Goal: Information Seeking & Learning: Understand process/instructions

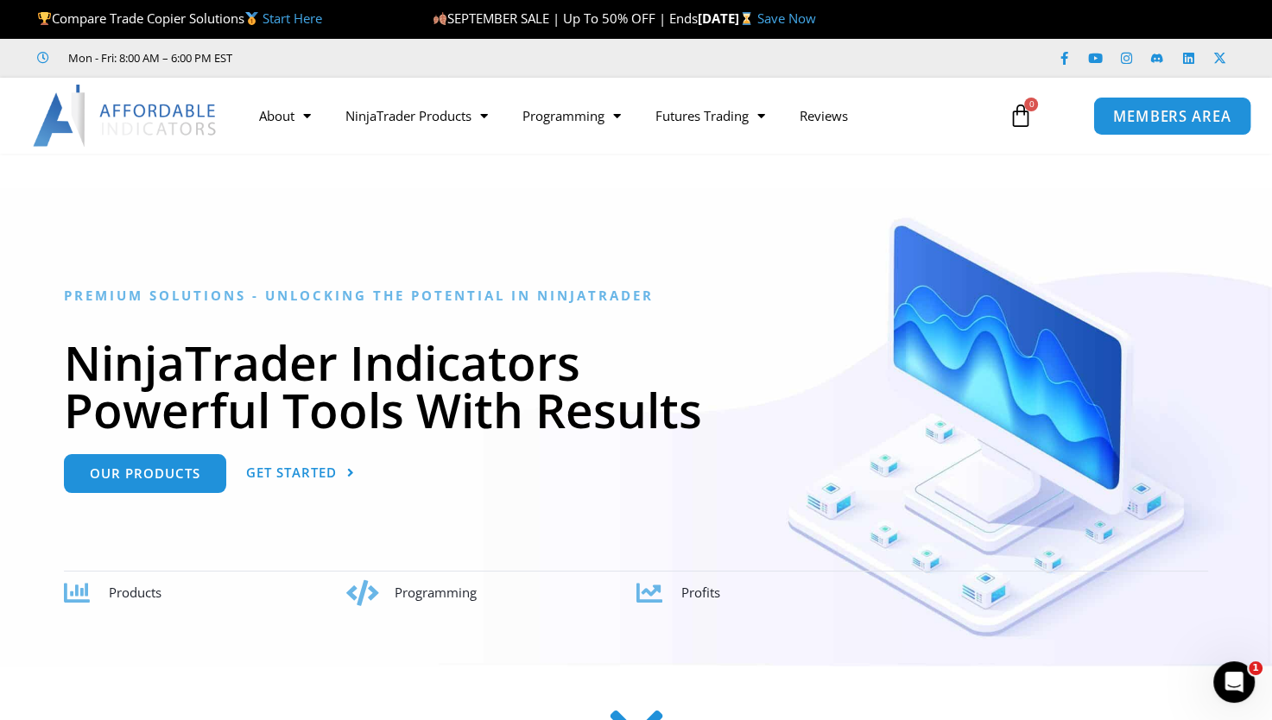
click at [1146, 119] on span "MEMBERS AREA" at bounding box center [1171, 116] width 118 height 15
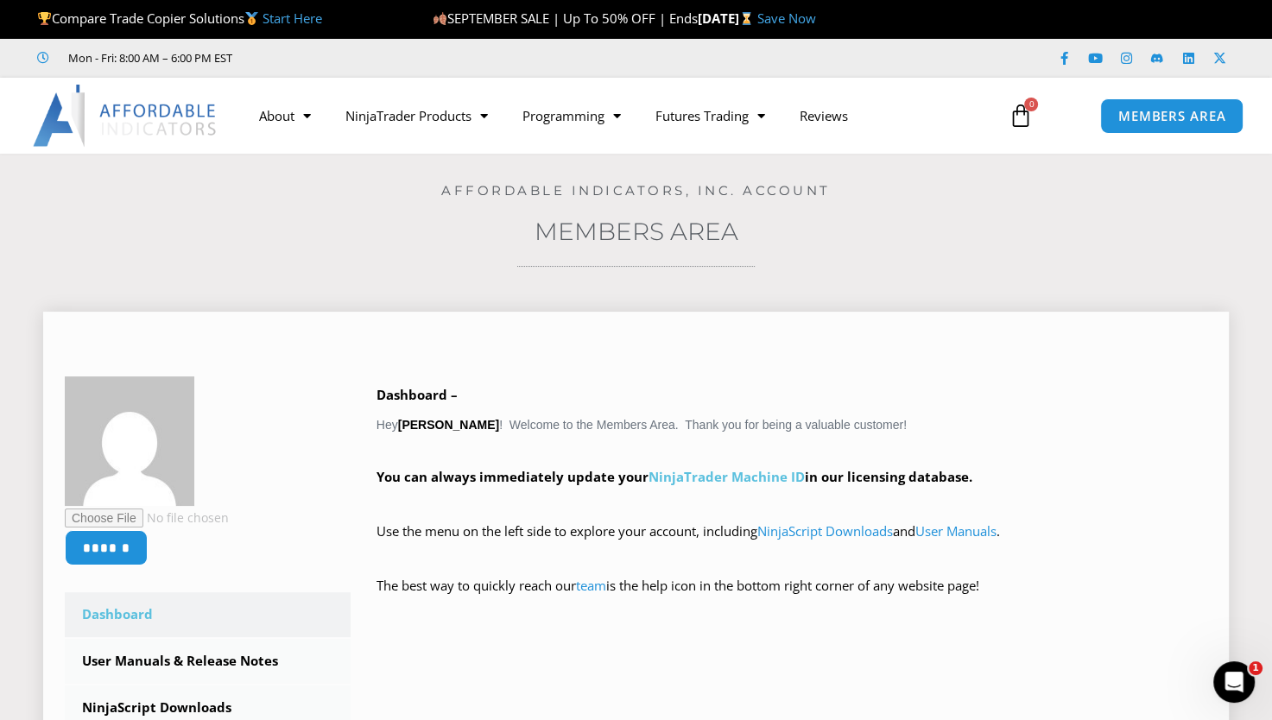
click at [760, 479] on link "NinjaTrader Machine ID" at bounding box center [726, 476] width 156 height 17
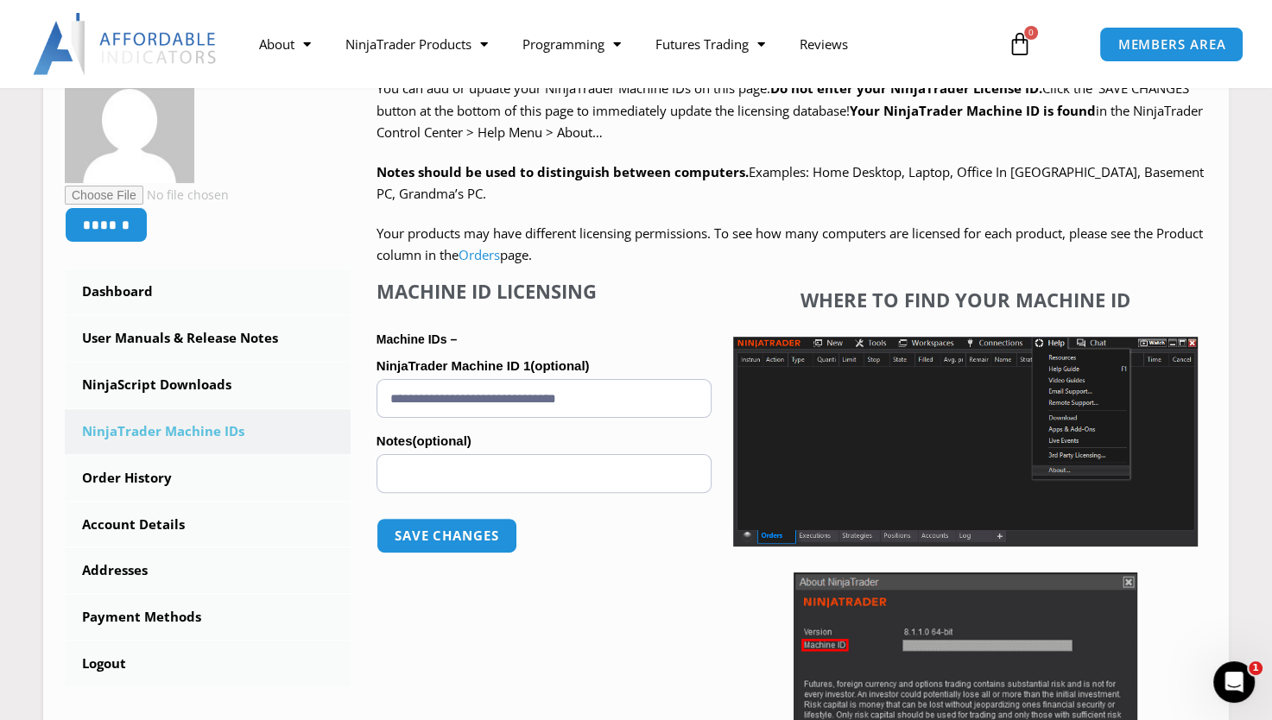
scroll to position [381, 0]
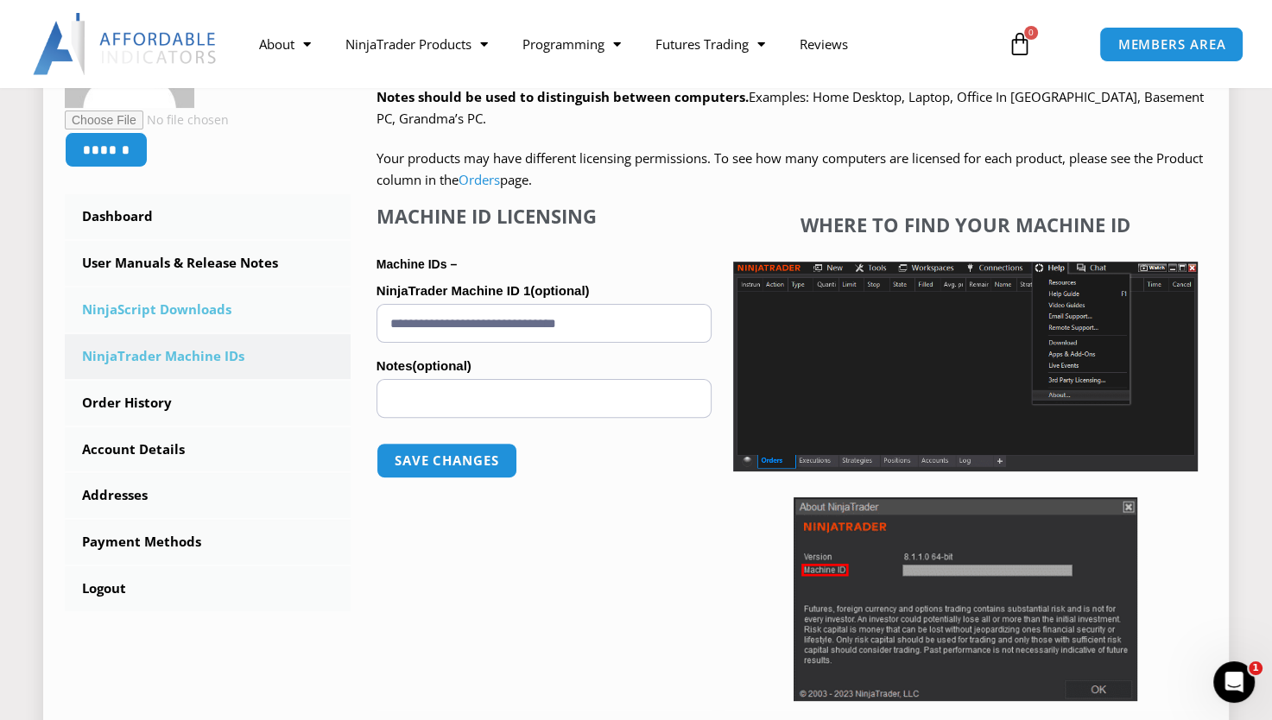
click at [186, 302] on link "NinjaScript Downloads" at bounding box center [208, 309] width 286 height 45
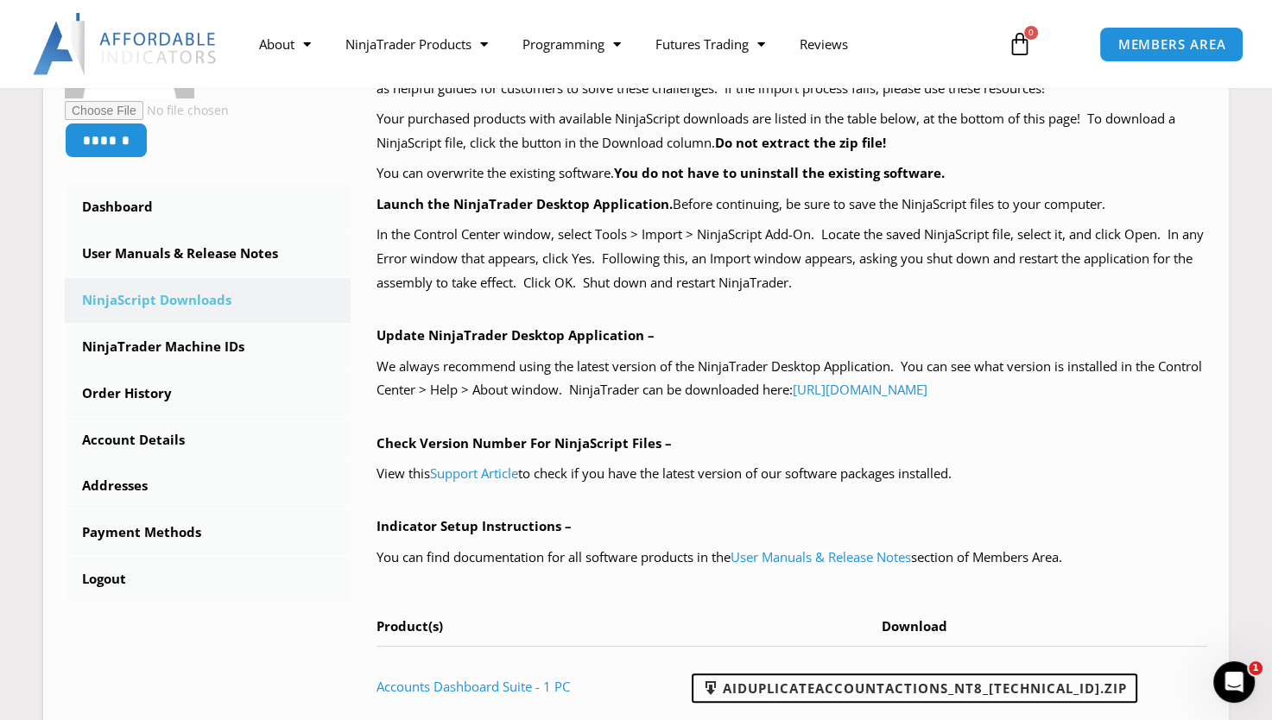
scroll to position [397, 0]
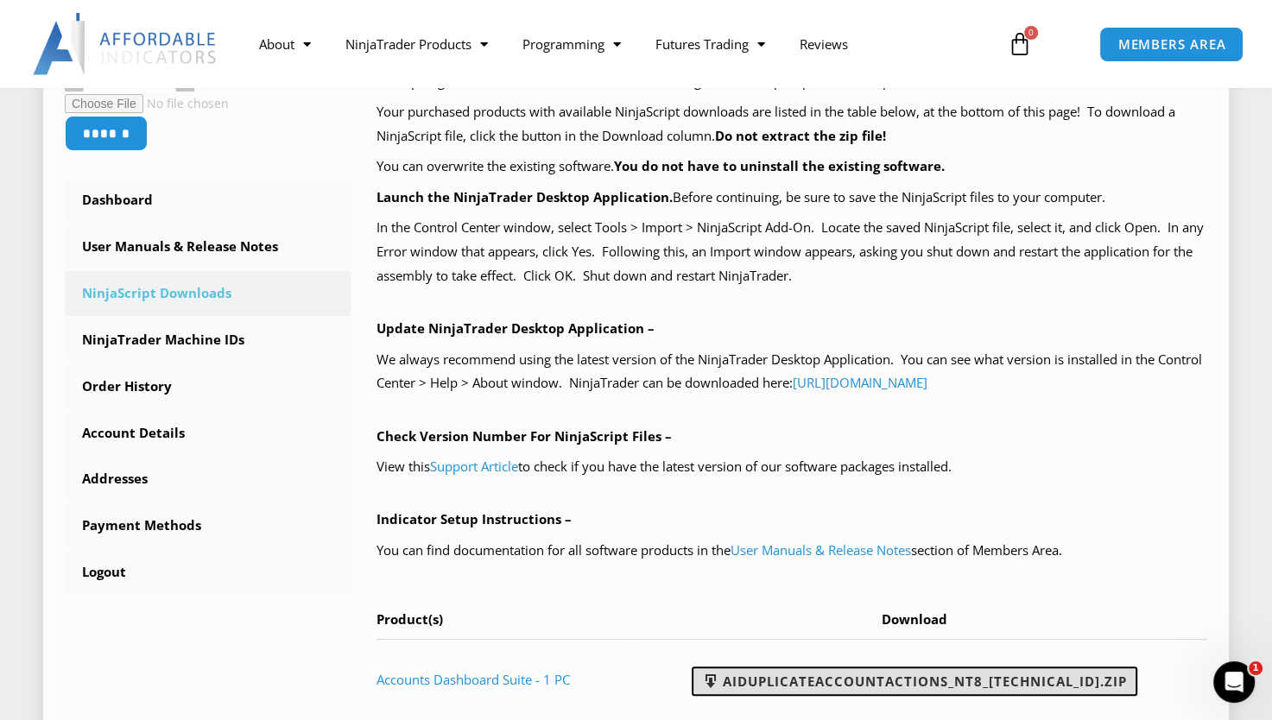
click at [836, 681] on link "AIDuplicateAccountActions_NT8_25.9.24.1.zip" at bounding box center [913, 680] width 445 height 29
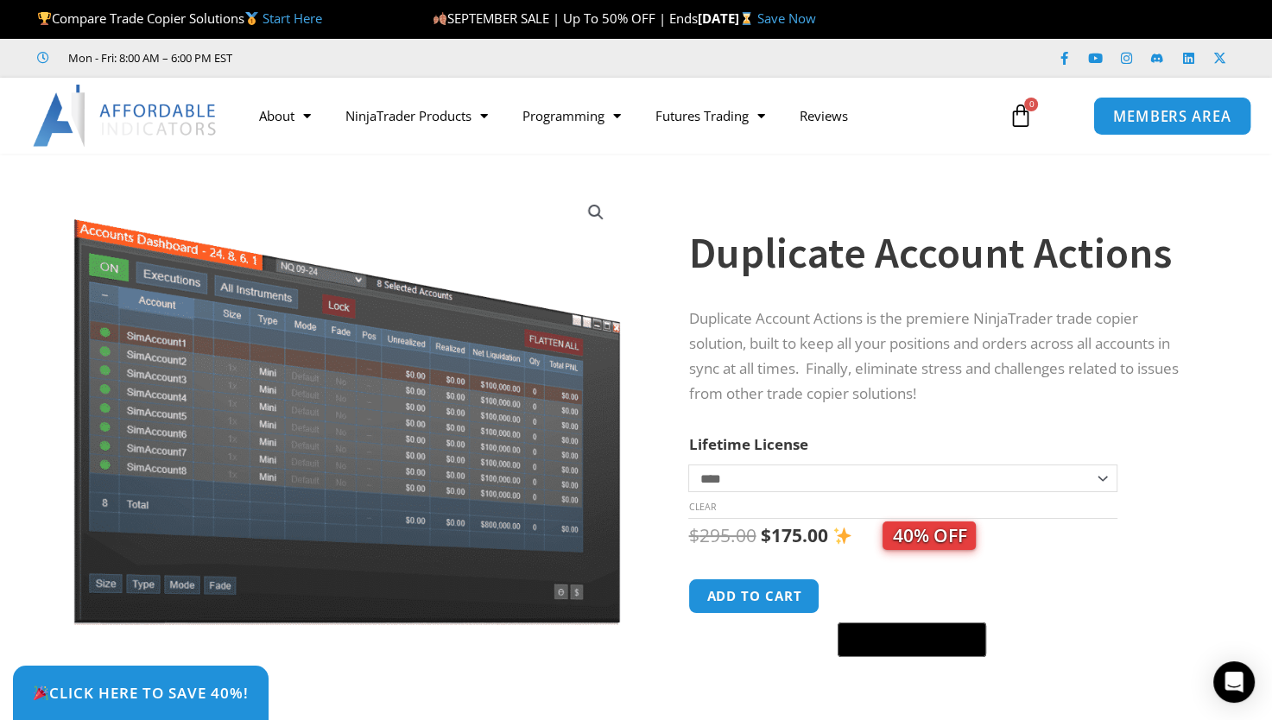
click at [1152, 102] on link "MEMBERS AREA" at bounding box center [1171, 115] width 158 height 39
click at [1152, 116] on span "MEMBERS AREA" at bounding box center [1171, 116] width 118 height 15
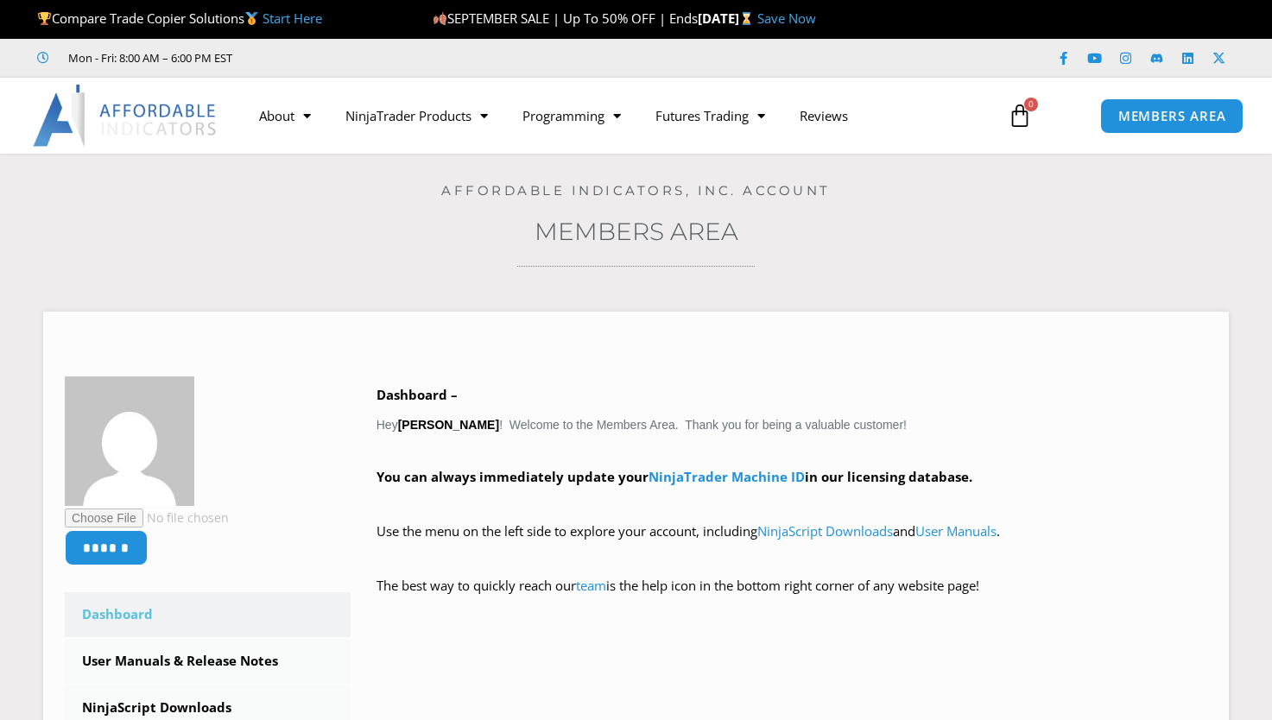
click at [1240, 679] on section "Home / Members Area Affordable Indicators, Inc. Account Members Area ****** Das…" at bounding box center [636, 605] width 1272 height 903
click at [1247, 666] on div "Open Intercom Messenger" at bounding box center [1231, 679] width 57 height 57
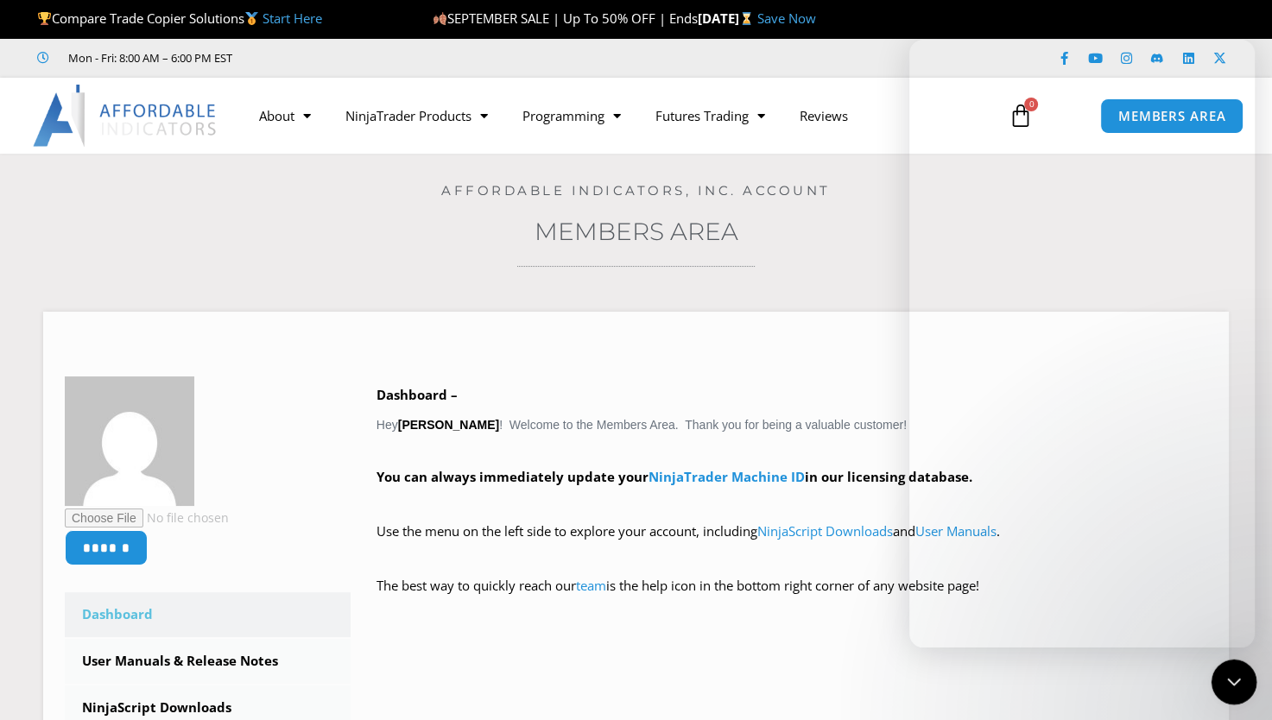
click at [1247, 672] on div at bounding box center [1234, 683] width 46 height 46
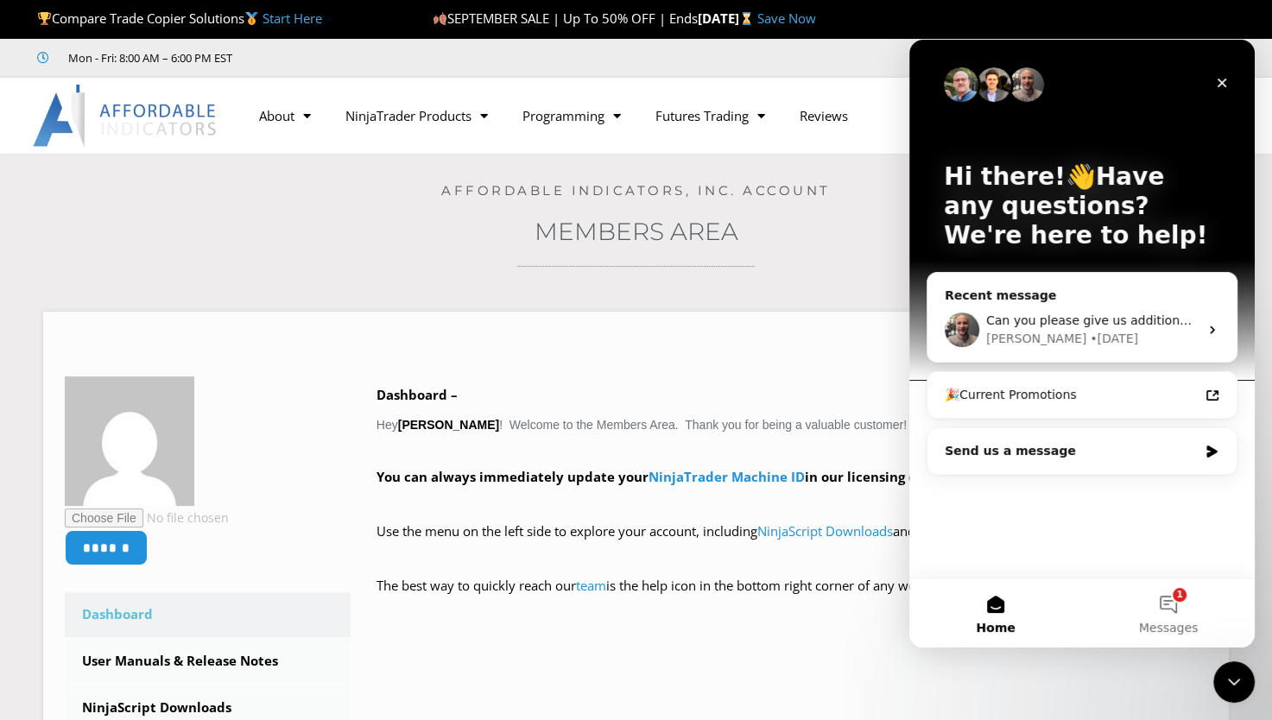
click at [1096, 486] on div "Hi there!👋Have any questions? We're here to help! Recent message Can you please…" at bounding box center [1081, 309] width 345 height 538
drag, startPoint x: 1069, startPoint y: 518, endPoint x: 1076, endPoint y: 566, distance: 48.8
click at [1076, 566] on div "Hi there!👋Have any questions? We're here to help! Recent message Can you please…" at bounding box center [1081, 309] width 345 height 538
click at [1184, 628] on span "Messages" at bounding box center [1169, 628] width 60 height 12
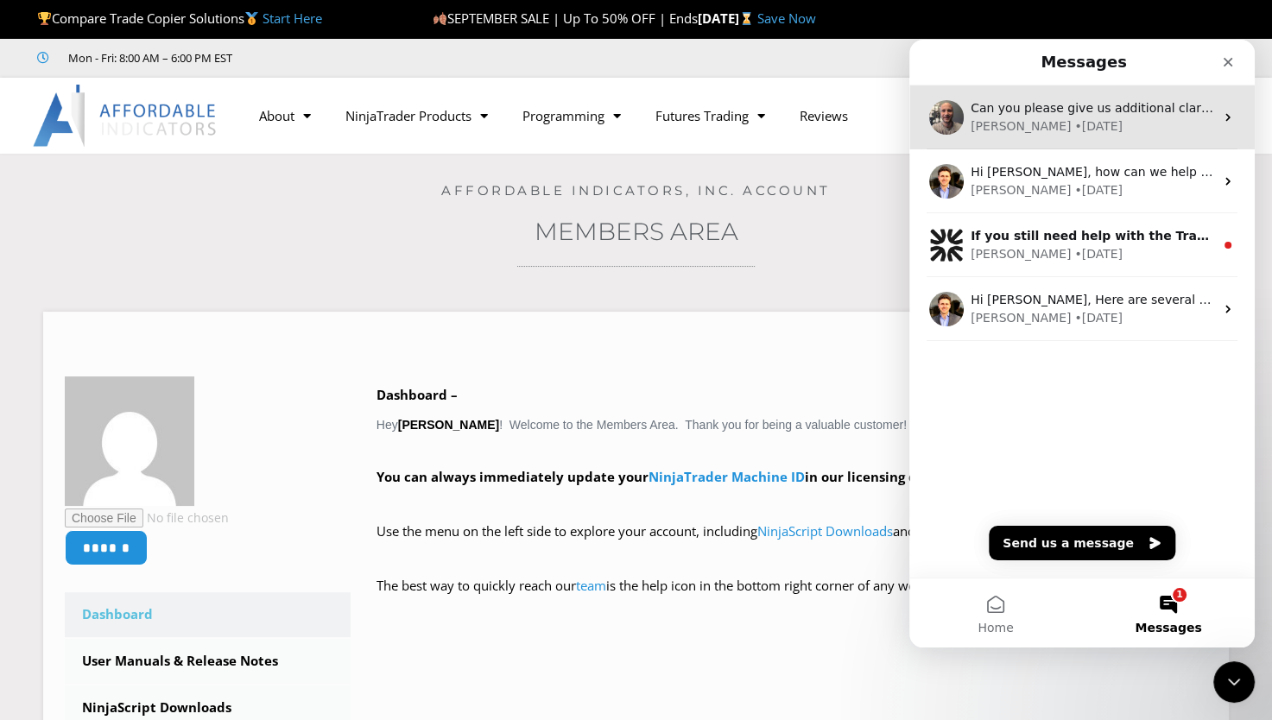
click at [1099, 129] on div "Joel • 1d ago" at bounding box center [1091, 126] width 243 height 18
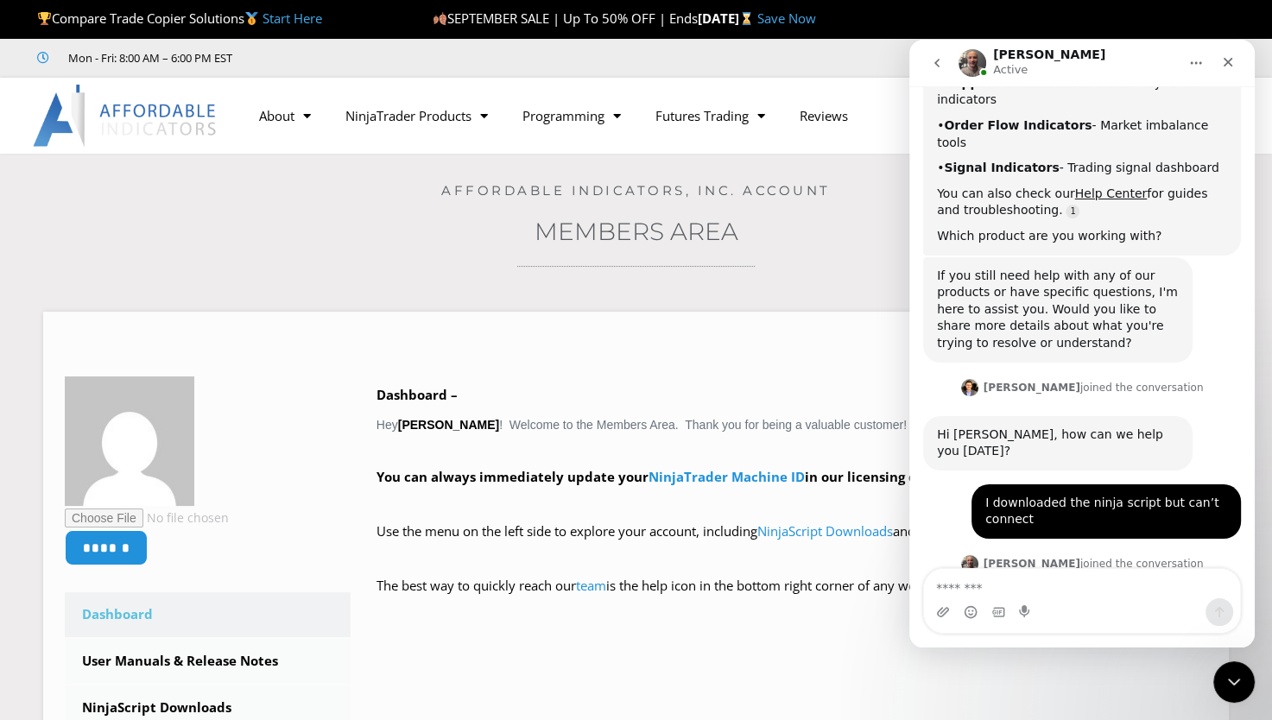
scroll to position [831, 0]
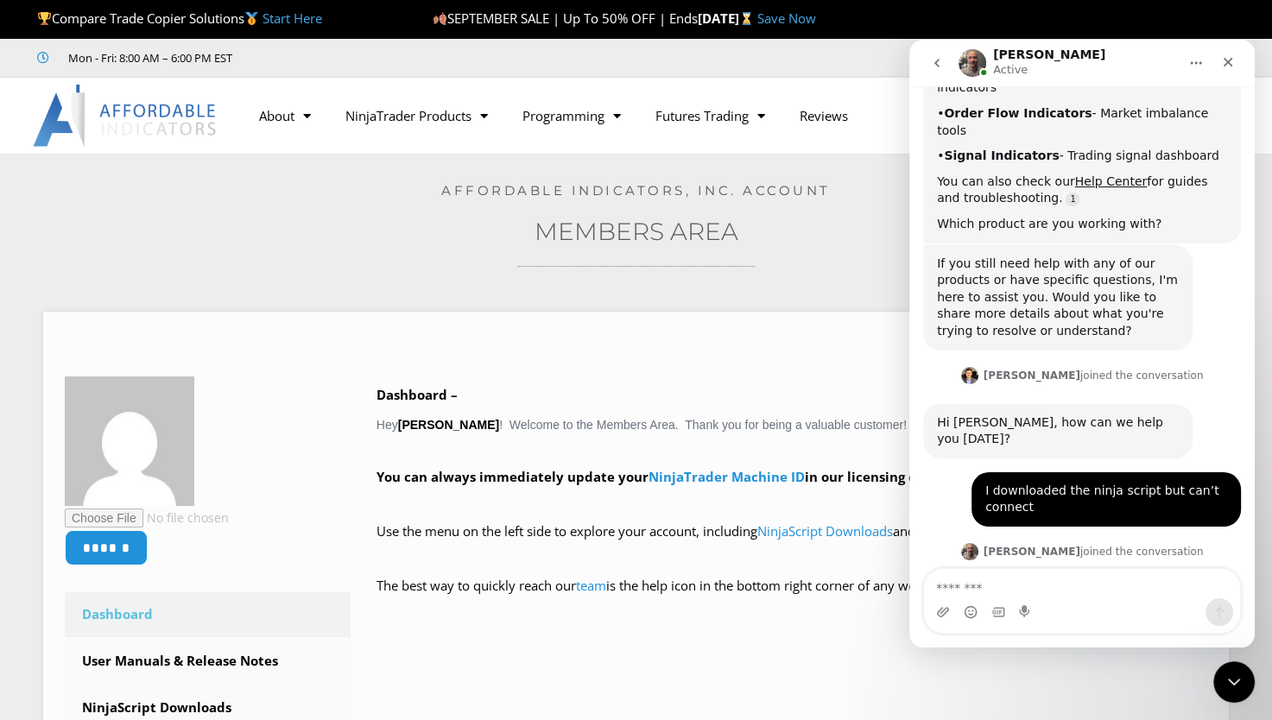
click at [981, 594] on textarea "Message…" at bounding box center [1082, 583] width 316 height 29
click at [968, 597] on textarea "Message…" at bounding box center [1082, 583] width 316 height 29
click at [976, 581] on textarea "Message…" at bounding box center [1082, 583] width 316 height 29
click at [1068, 580] on textarea "Message…" at bounding box center [1082, 583] width 316 height 29
type textarea "*"
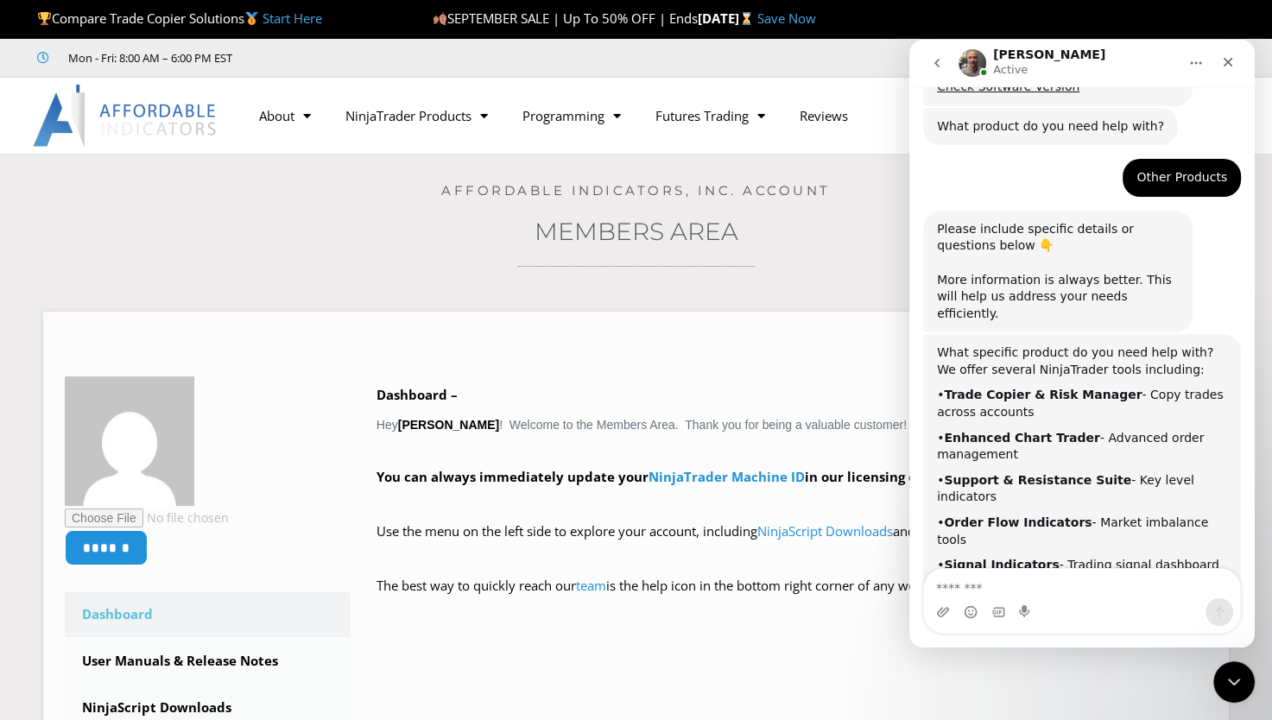
scroll to position [408, 0]
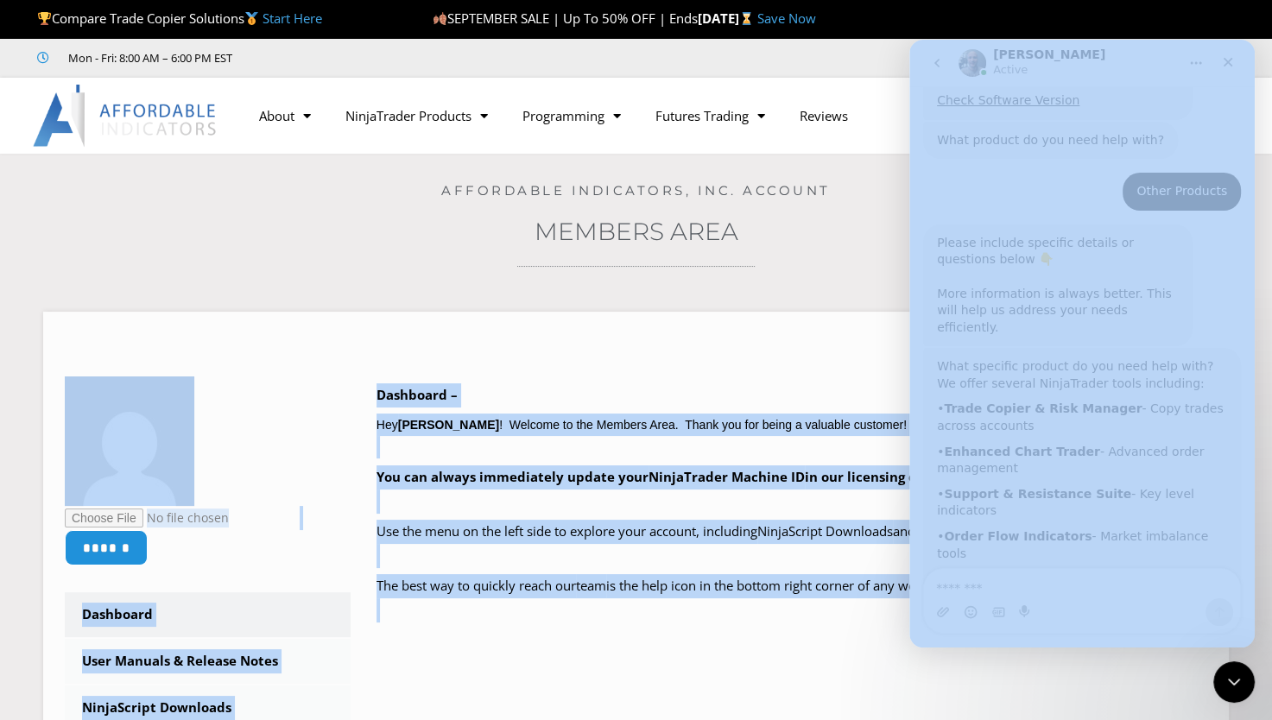
drag, startPoint x: 2164, startPoint y: 366, endPoint x: 1246, endPoint y: 289, distance: 921.7
click at [853, 315] on div "****** Dashboard Subscriptions User Manuals & Release Notes NinjaScript Downloa…" at bounding box center [635, 671] width 1185 height 719
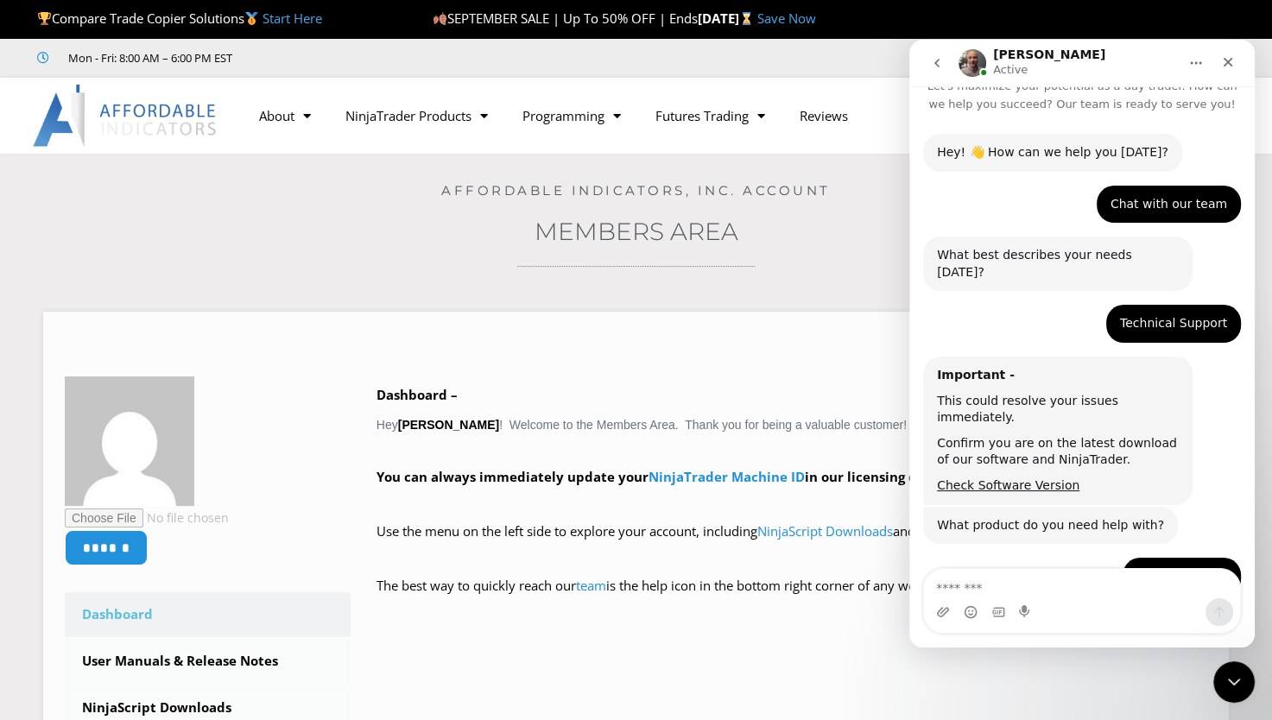
scroll to position [0, 0]
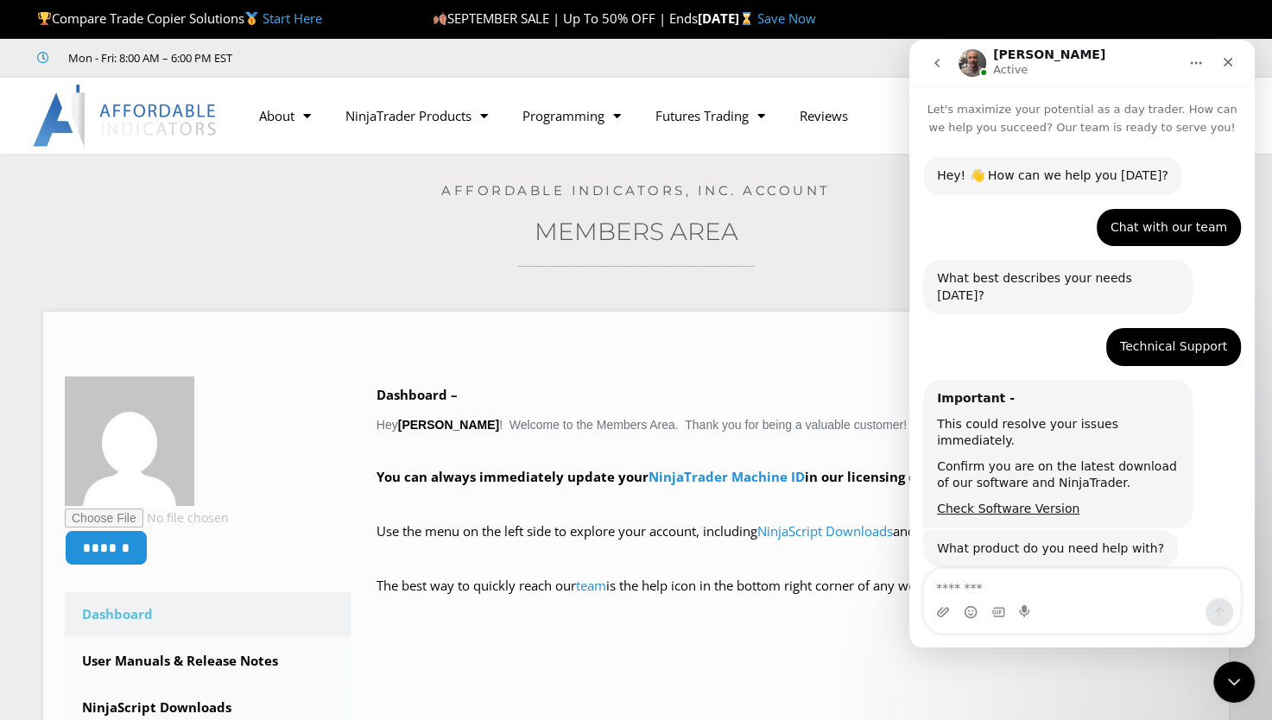
click at [944, 55] on button "go back" at bounding box center [936, 63] width 33 height 33
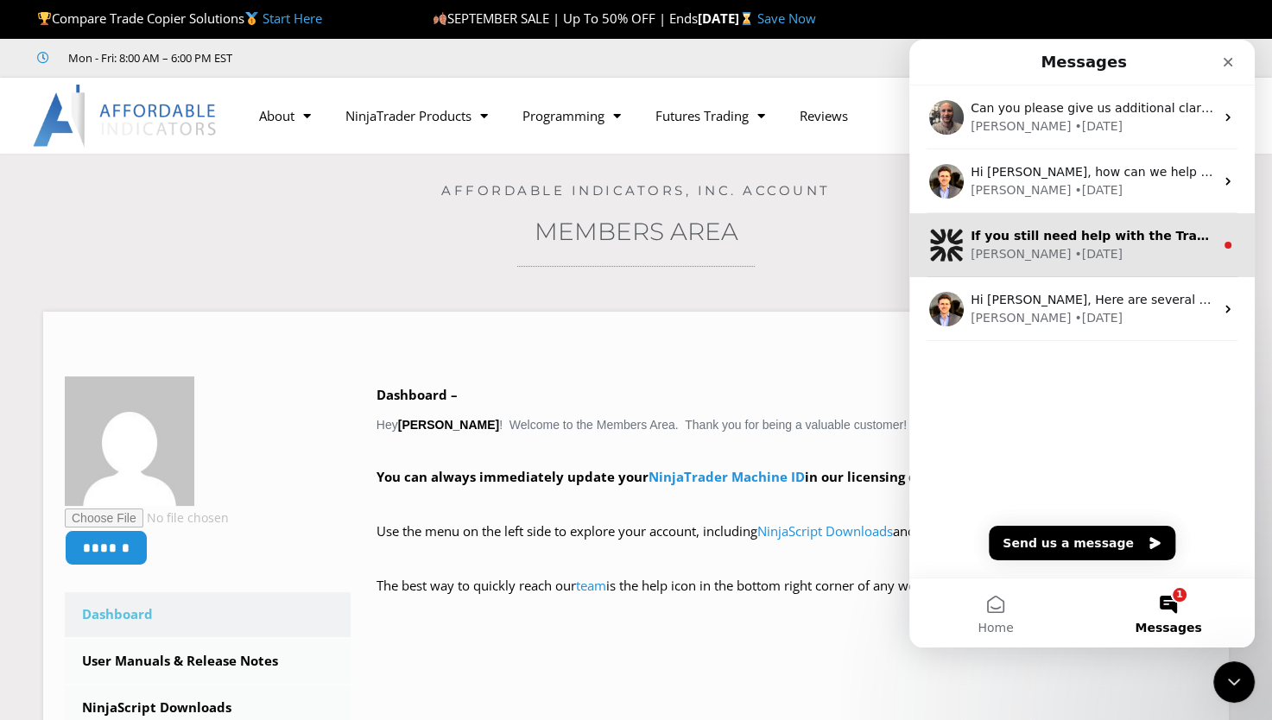
click at [994, 256] on div "Solomon" at bounding box center [1020, 254] width 100 height 18
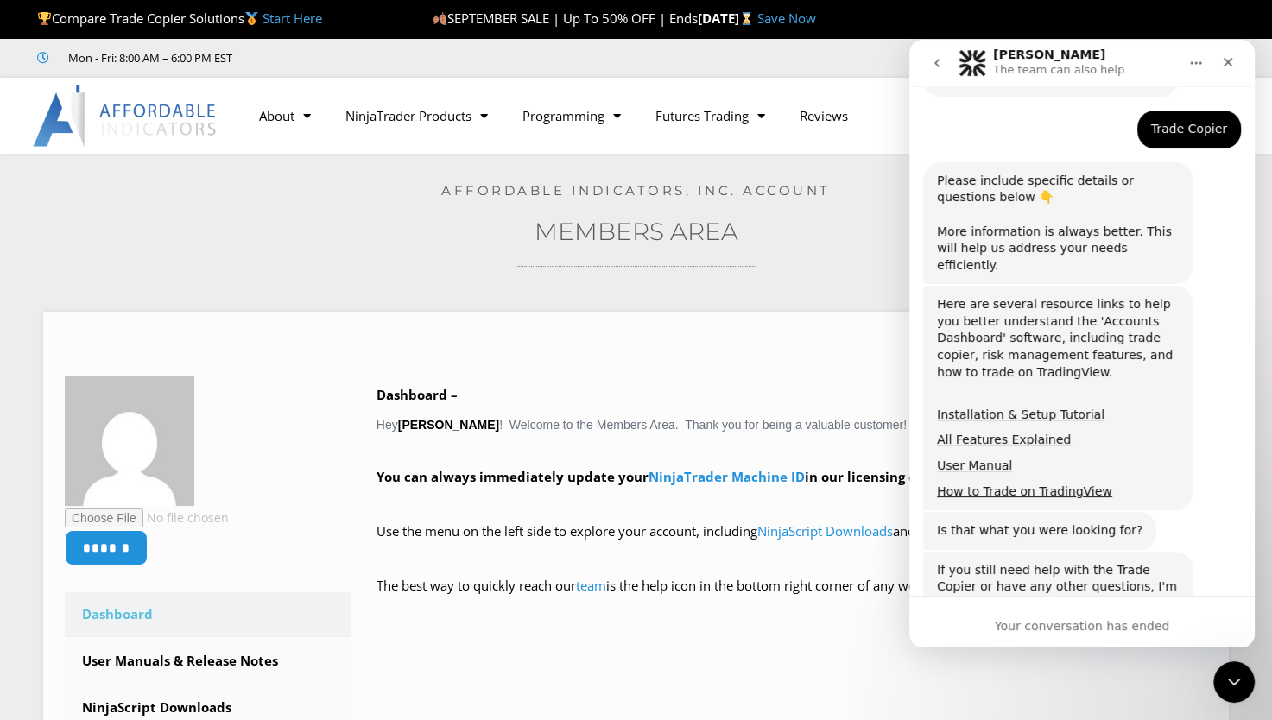
scroll to position [464, 0]
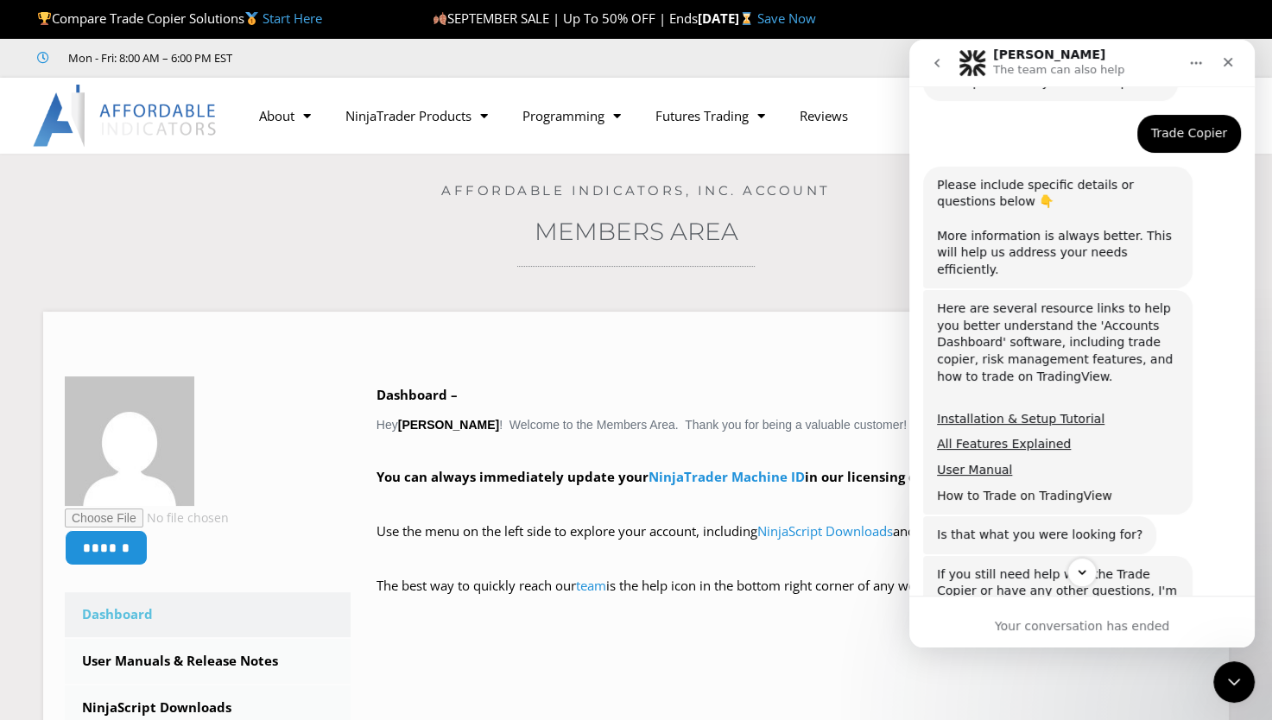
click at [988, 489] on link "How to Trade on TradingView" at bounding box center [1024, 496] width 175 height 14
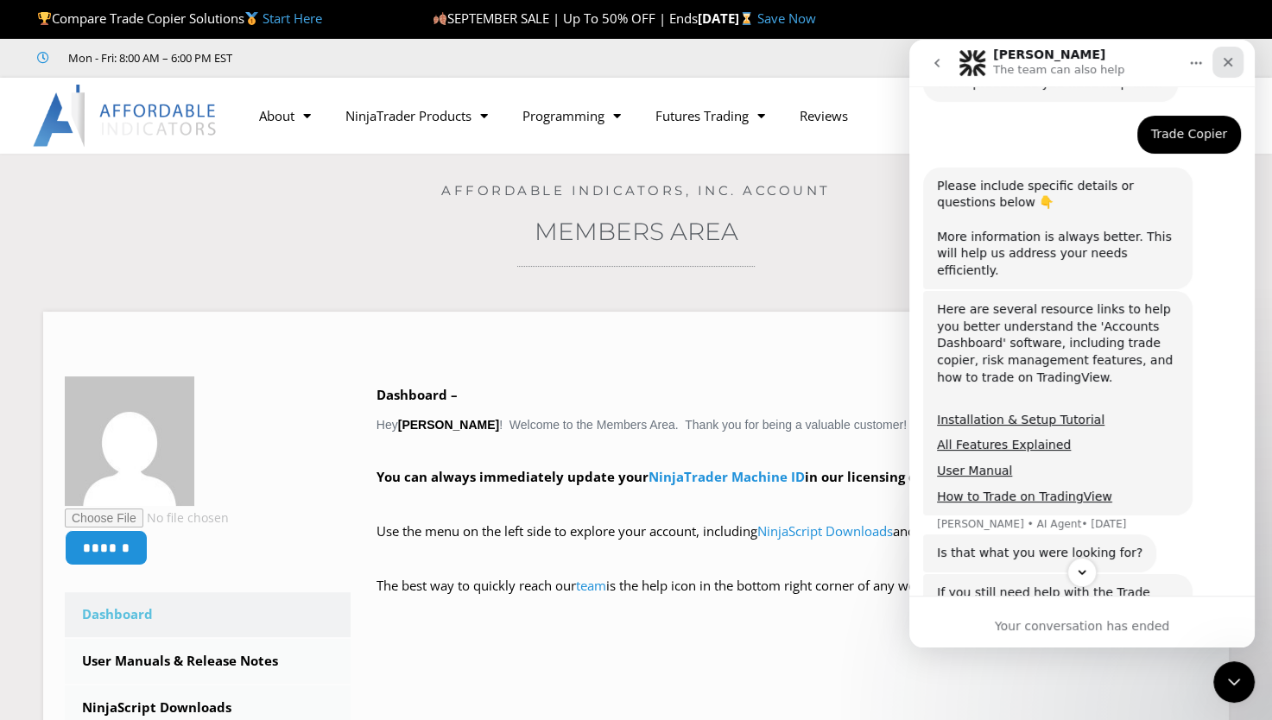
click at [1227, 67] on icon "Close" at bounding box center [1228, 62] width 14 height 14
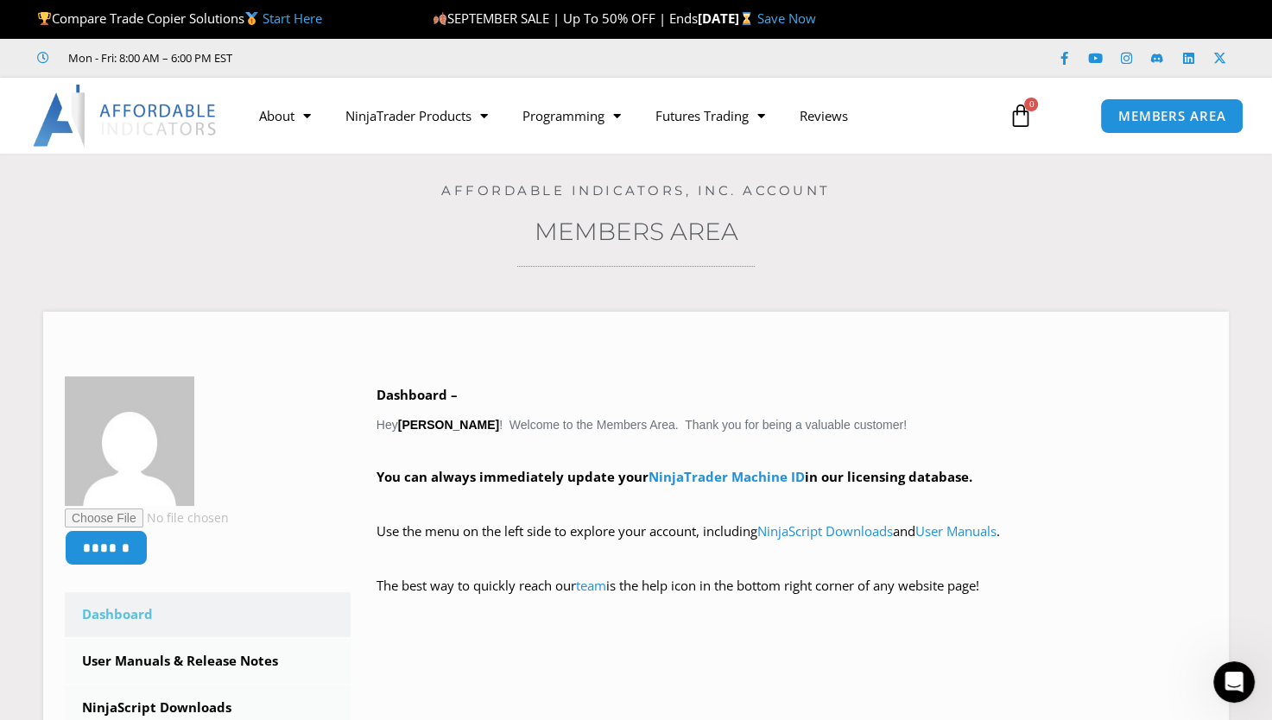
scroll to position [533, 0]
click at [1166, 116] on span "MEMBERS AREA" at bounding box center [1171, 116] width 118 height 15
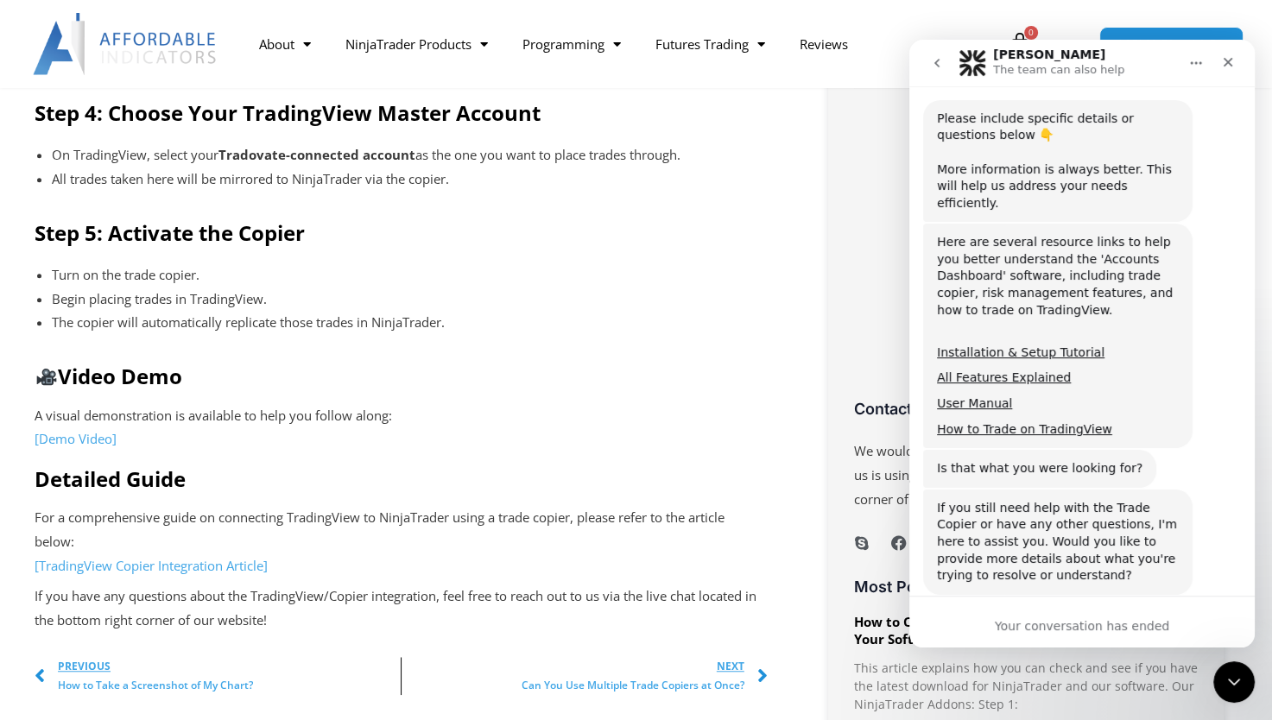
scroll to position [1081, 0]
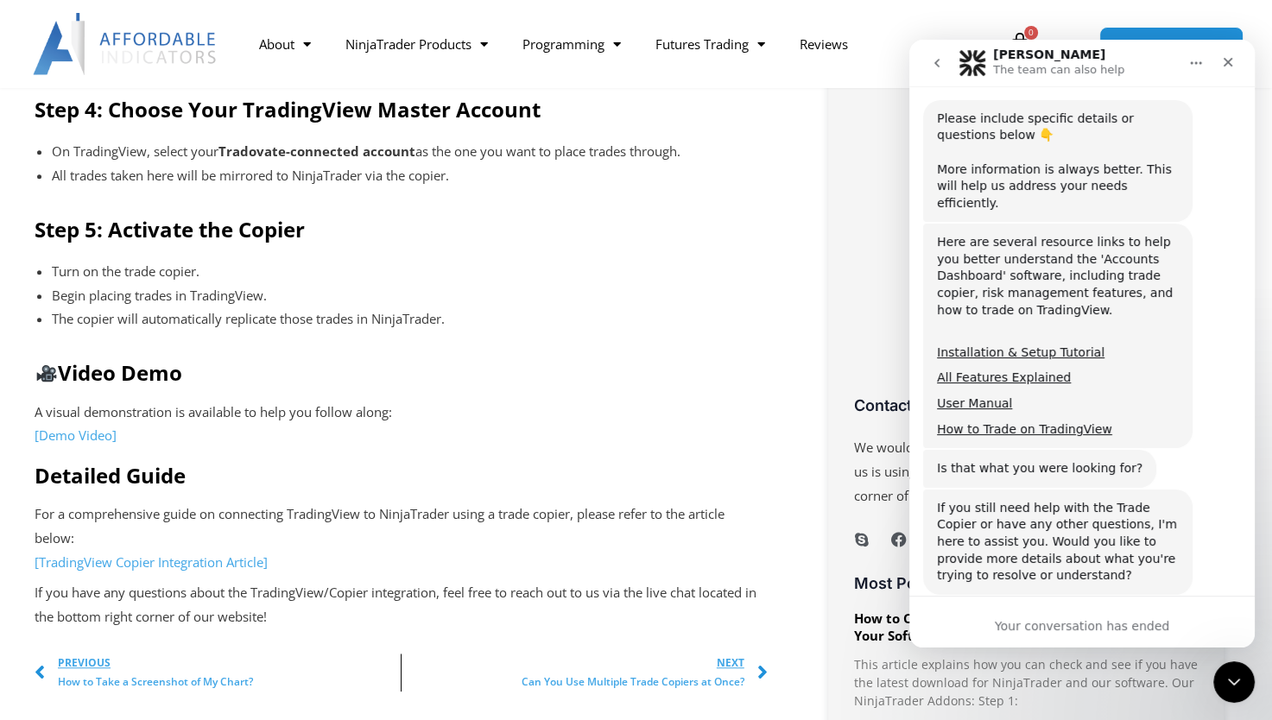
click at [66, 438] on link "[Demo Video]" at bounding box center [76, 434] width 82 height 17
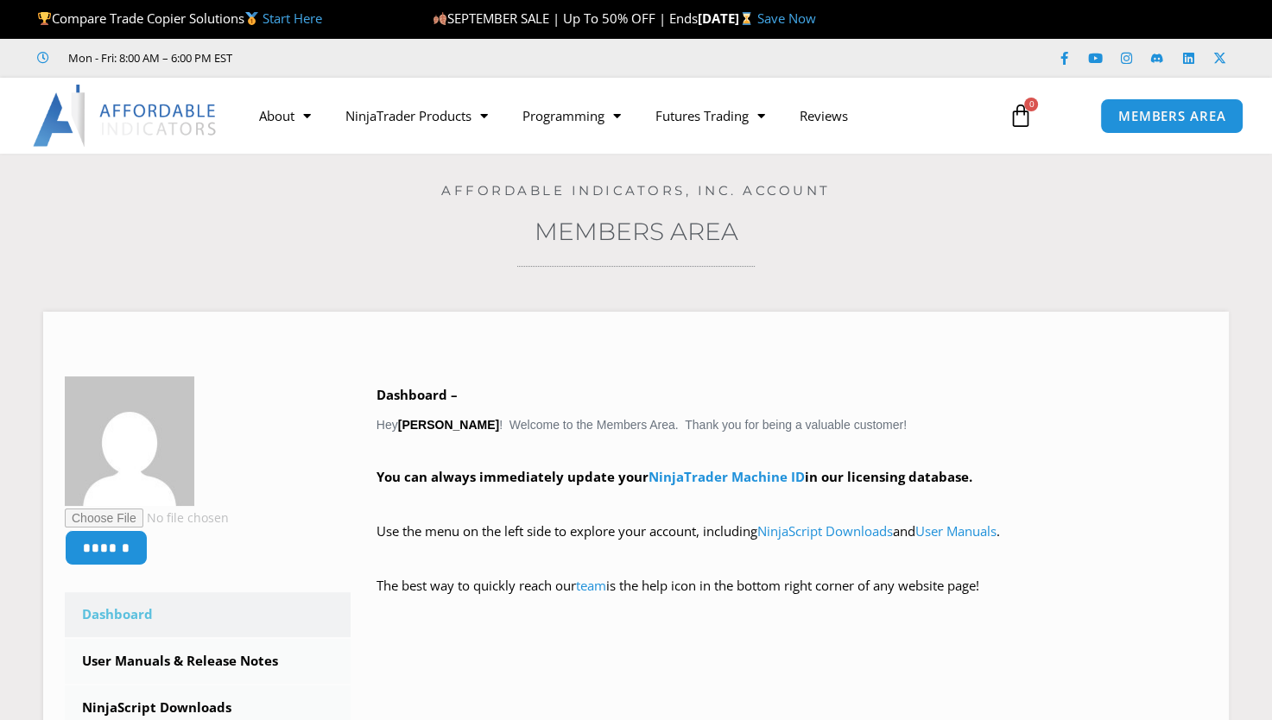
click at [1230, 676] on section "Home / Members Area Affordable Indicators, Inc. Account Members Area ****** Das…" at bounding box center [636, 605] width 1272 height 903
click at [1148, 119] on span "MEMBERS AREA" at bounding box center [1171, 116] width 118 height 15
click at [1237, 675] on icon "Open Intercom Messenger" at bounding box center [1233, 682] width 20 height 22
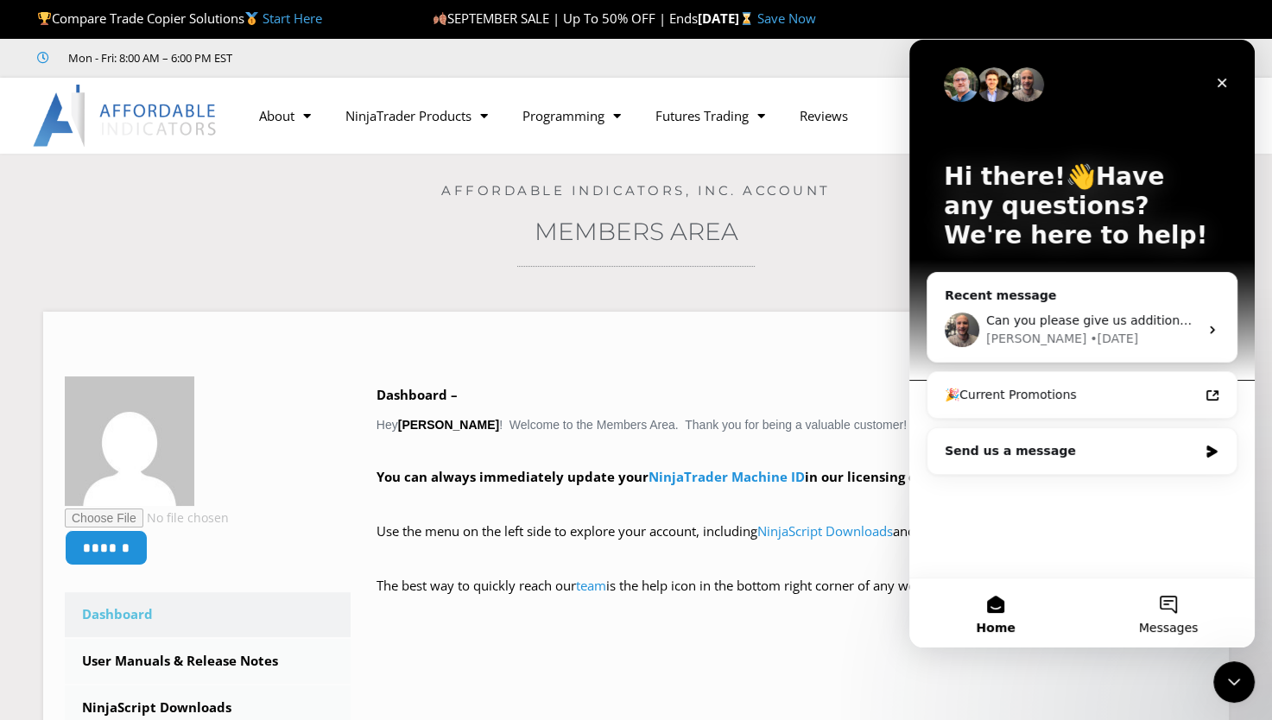
click at [1177, 625] on span "Messages" at bounding box center [1169, 628] width 60 height 12
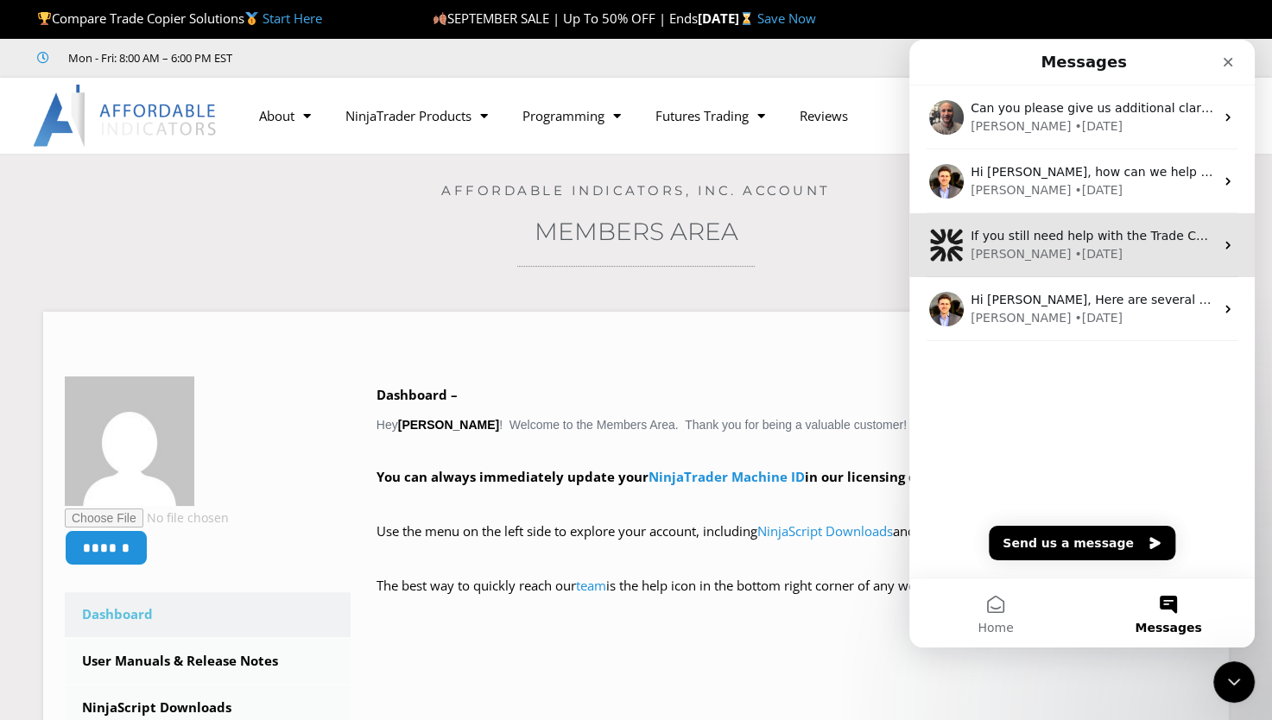
click at [1082, 252] on div "Solomon • 4d ago" at bounding box center [1091, 254] width 243 height 18
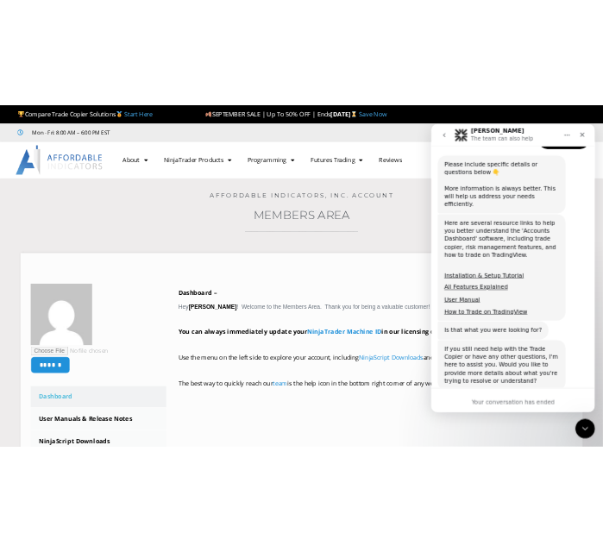
scroll to position [533, 0]
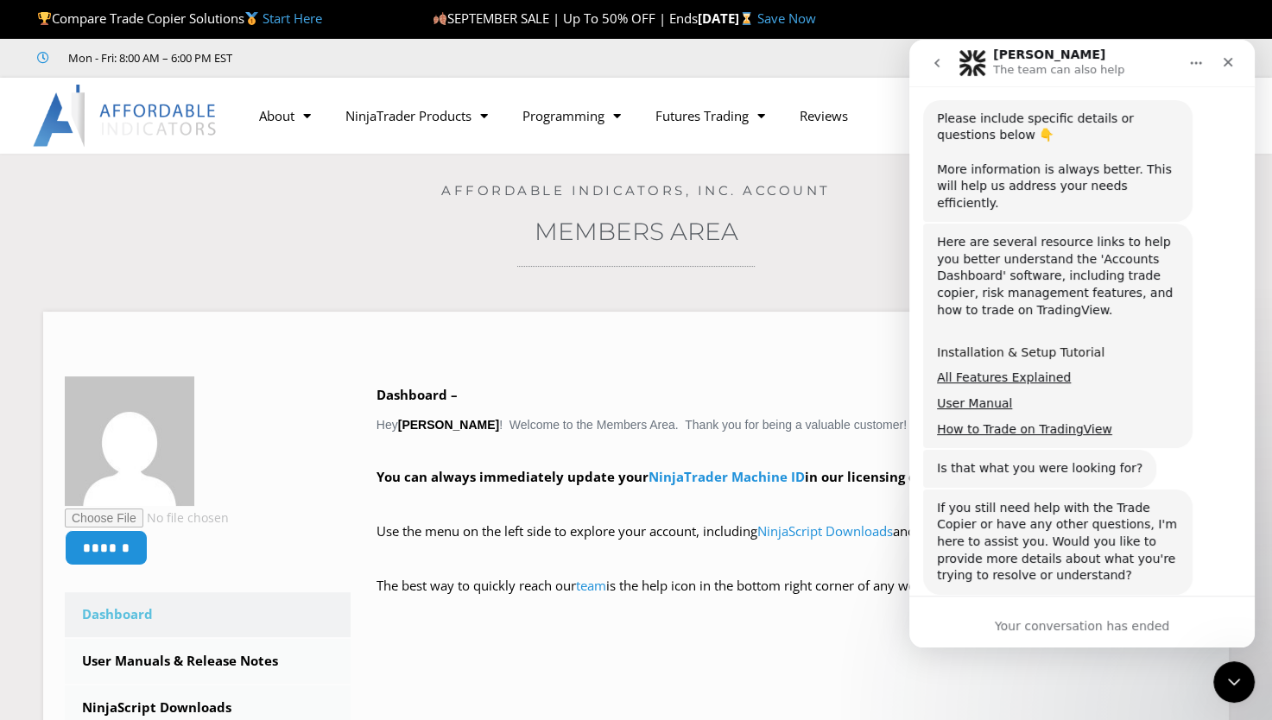
click at [1035, 345] on link "Installation & Setup Tutorial" at bounding box center [1020, 352] width 167 height 14
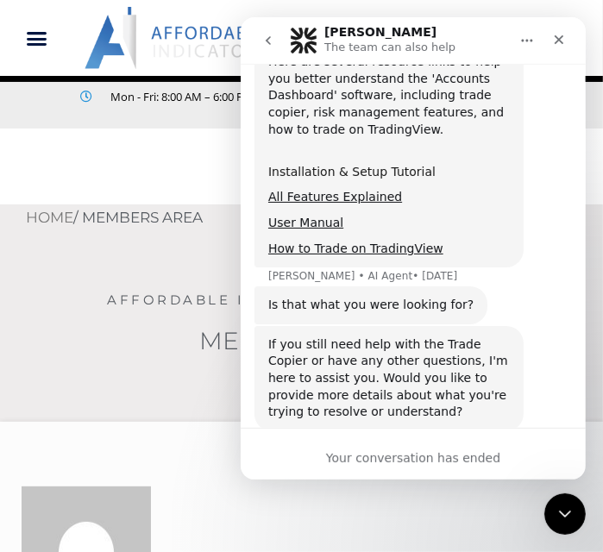
scroll to position [695, 0]
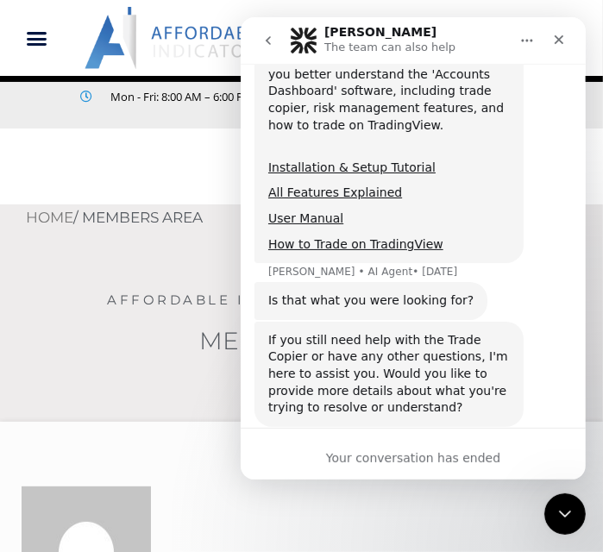
click at [559, 46] on icon "Close" at bounding box center [559, 40] width 14 height 14
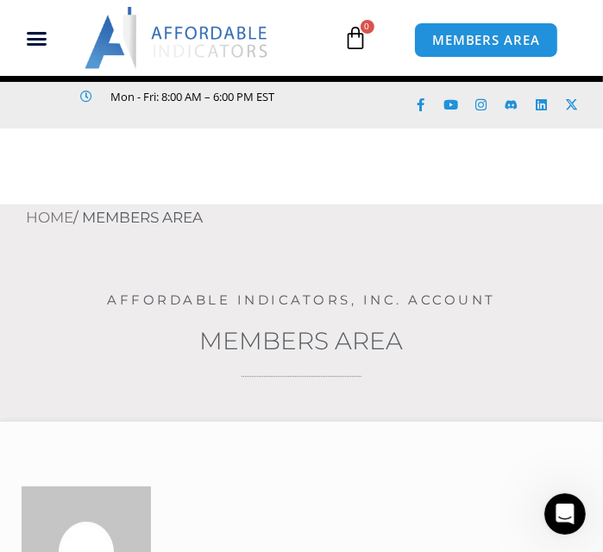
scroll to position [678, 0]
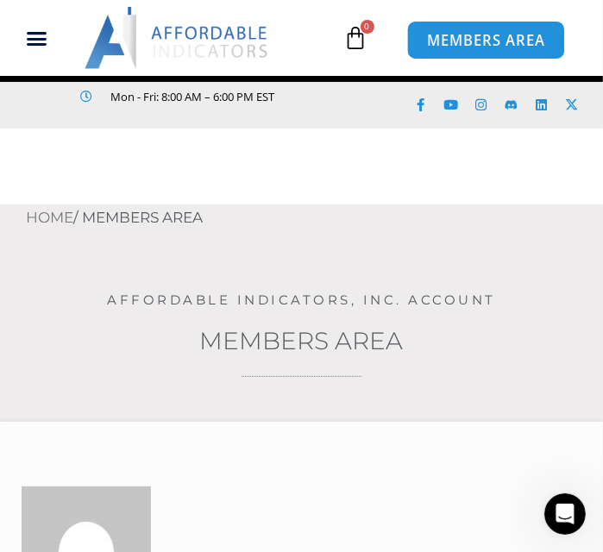
click at [502, 33] on span "MEMBERS AREA" at bounding box center [486, 40] width 118 height 15
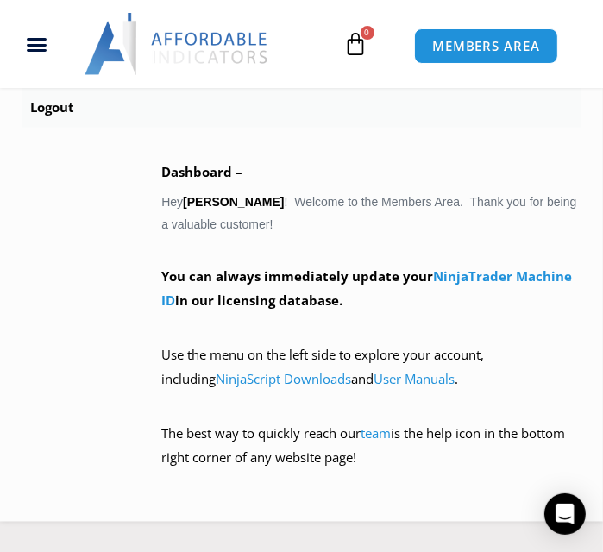
scroll to position [1034, 0]
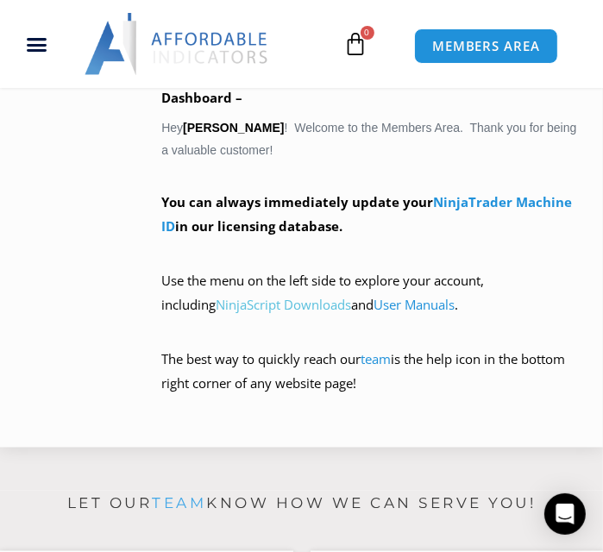
click at [218, 308] on link "NinjaScript Downloads" at bounding box center [284, 304] width 136 height 17
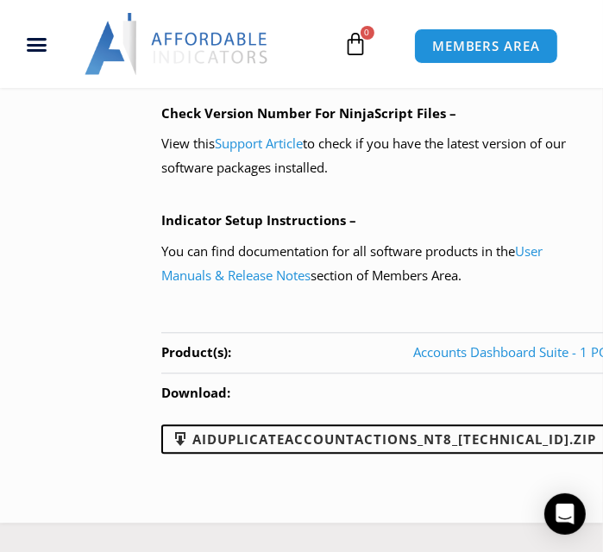
scroll to position [1780, 0]
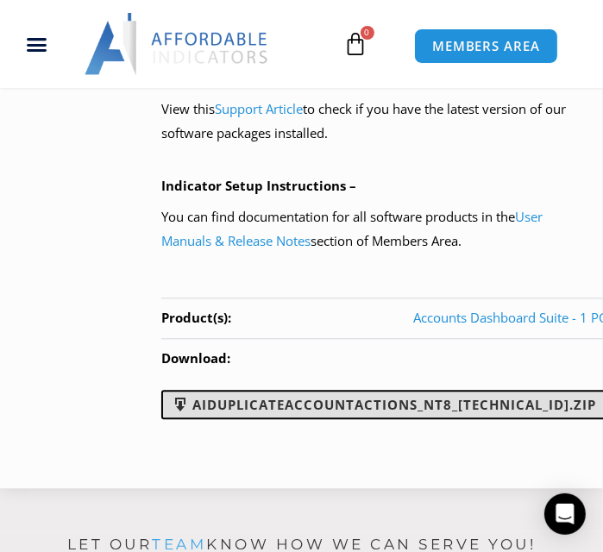
click at [459, 412] on link "AIDuplicateAccountActions_NT8_[TECHNICAL_ID].zip" at bounding box center [383, 404] width 445 height 29
click at [459, 412] on link "AIDuplicateAccountActions_NT8_25.9.24.1.zip" at bounding box center [383, 404] width 445 height 29
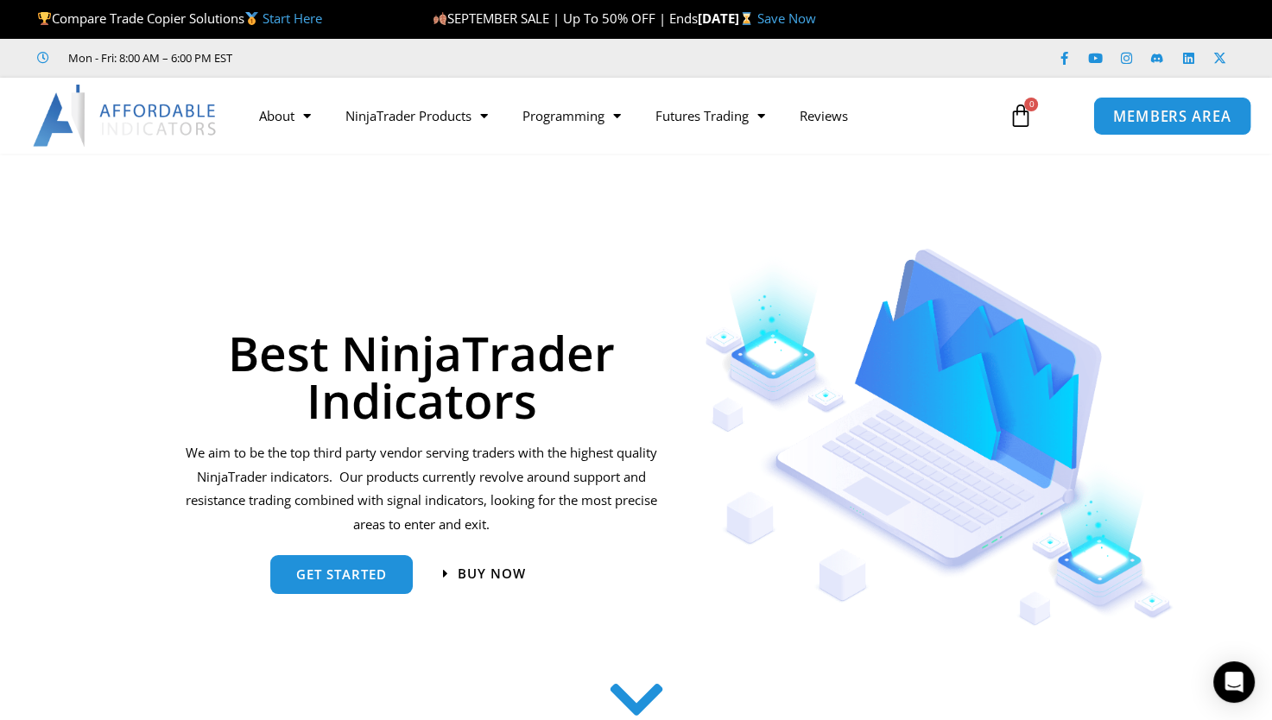
click at [1157, 110] on span "MEMBERS AREA" at bounding box center [1171, 116] width 118 height 15
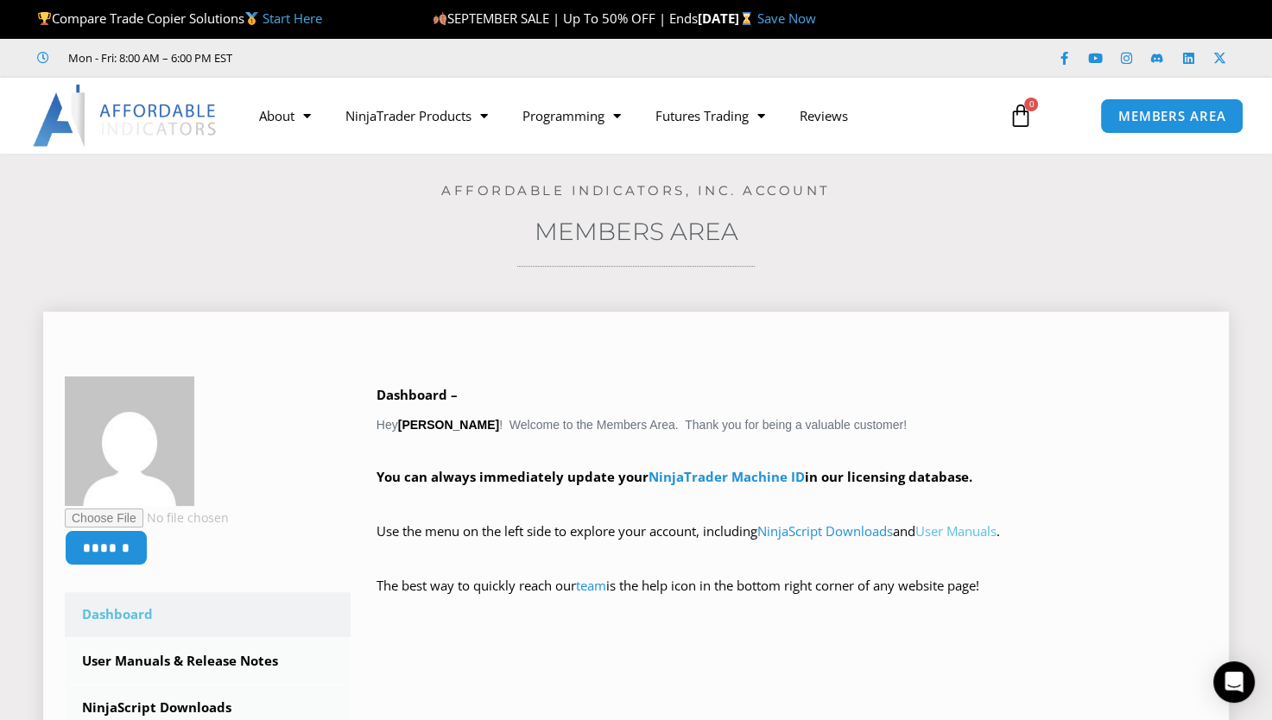
click at [988, 525] on link "User Manuals" at bounding box center [955, 530] width 81 height 17
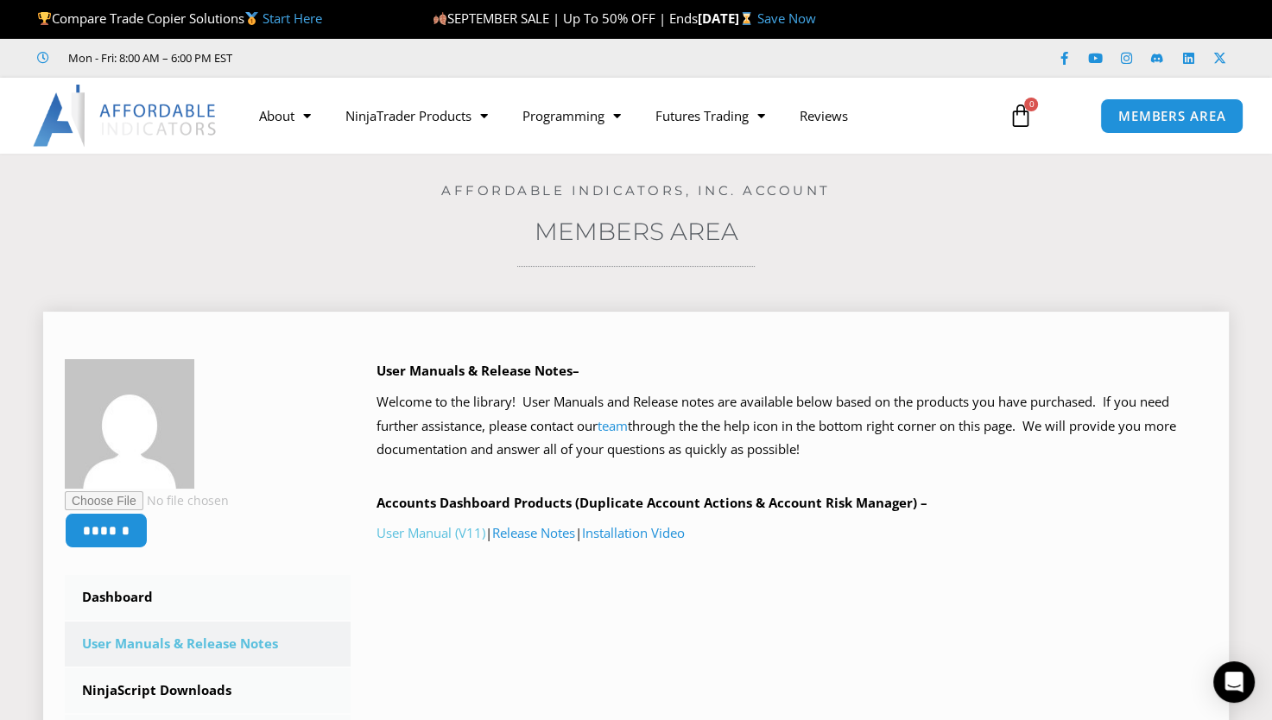
click at [423, 529] on link "User Manual (V11)" at bounding box center [430, 532] width 109 height 17
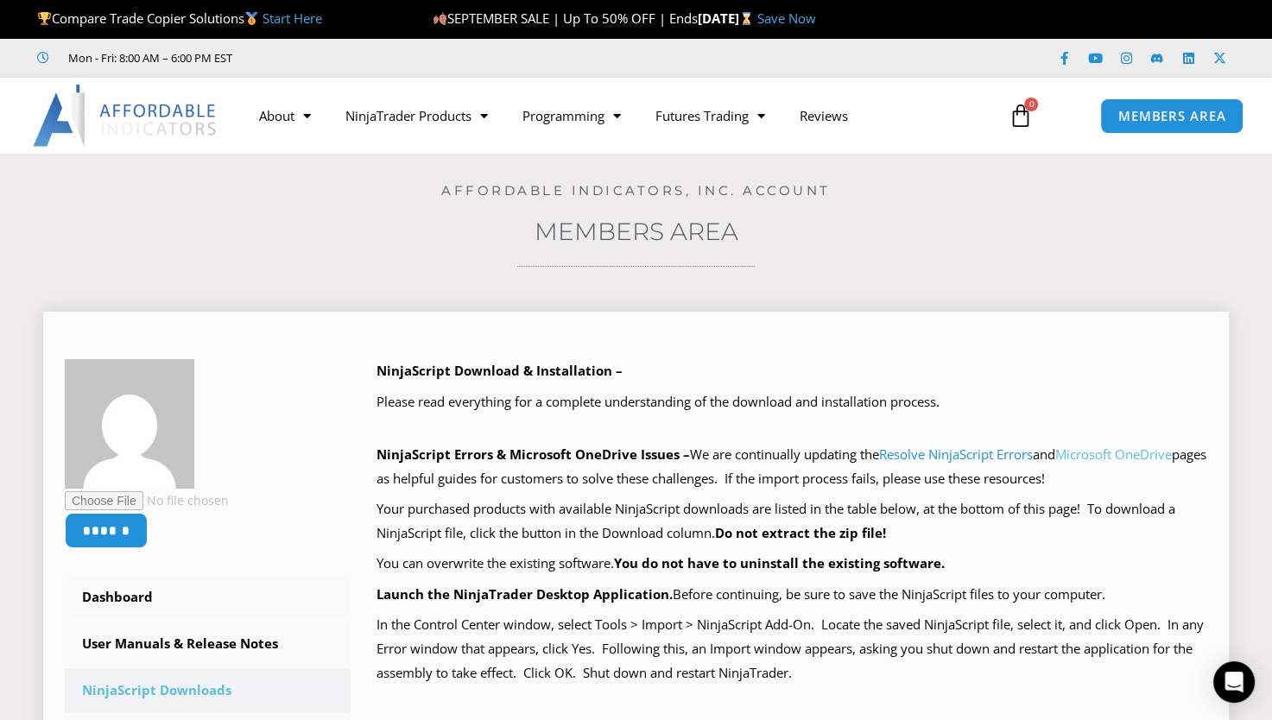
click at [1102, 460] on link "Microsoft OneDrive" at bounding box center [1113, 453] width 117 height 17
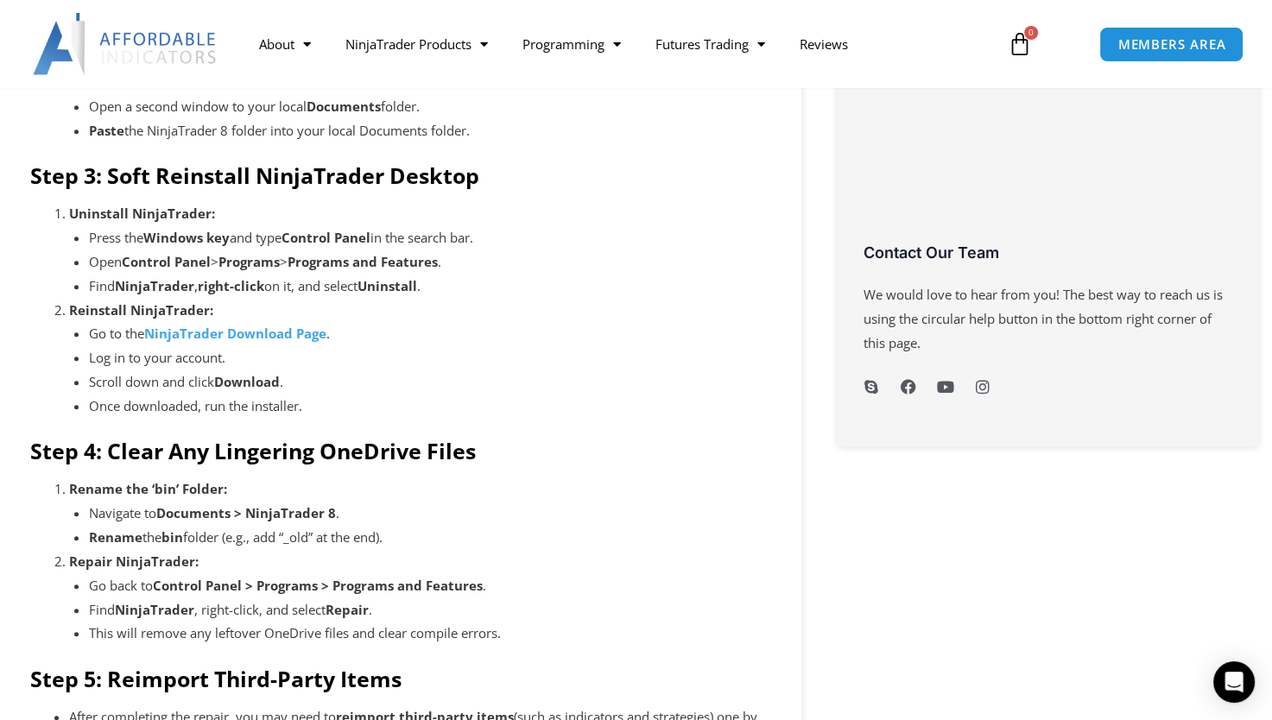
scroll to position [799, 0]
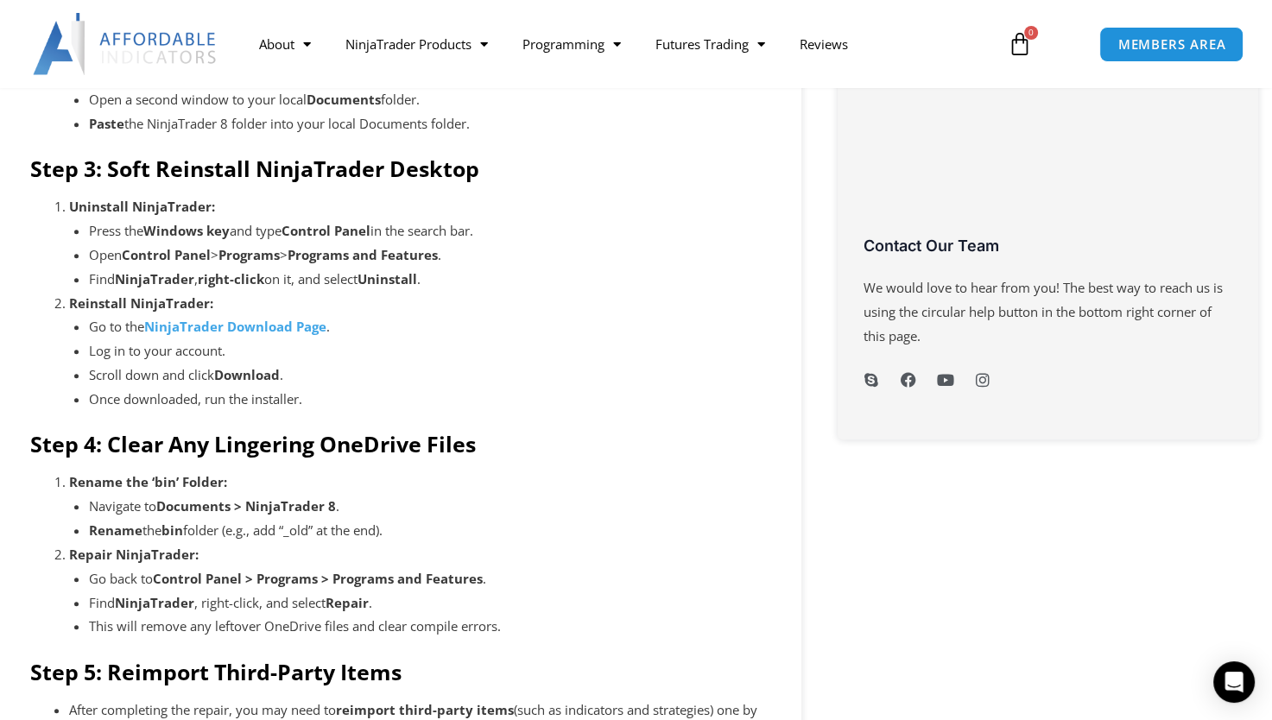
click at [248, 372] on strong "Download" at bounding box center [247, 374] width 66 height 17
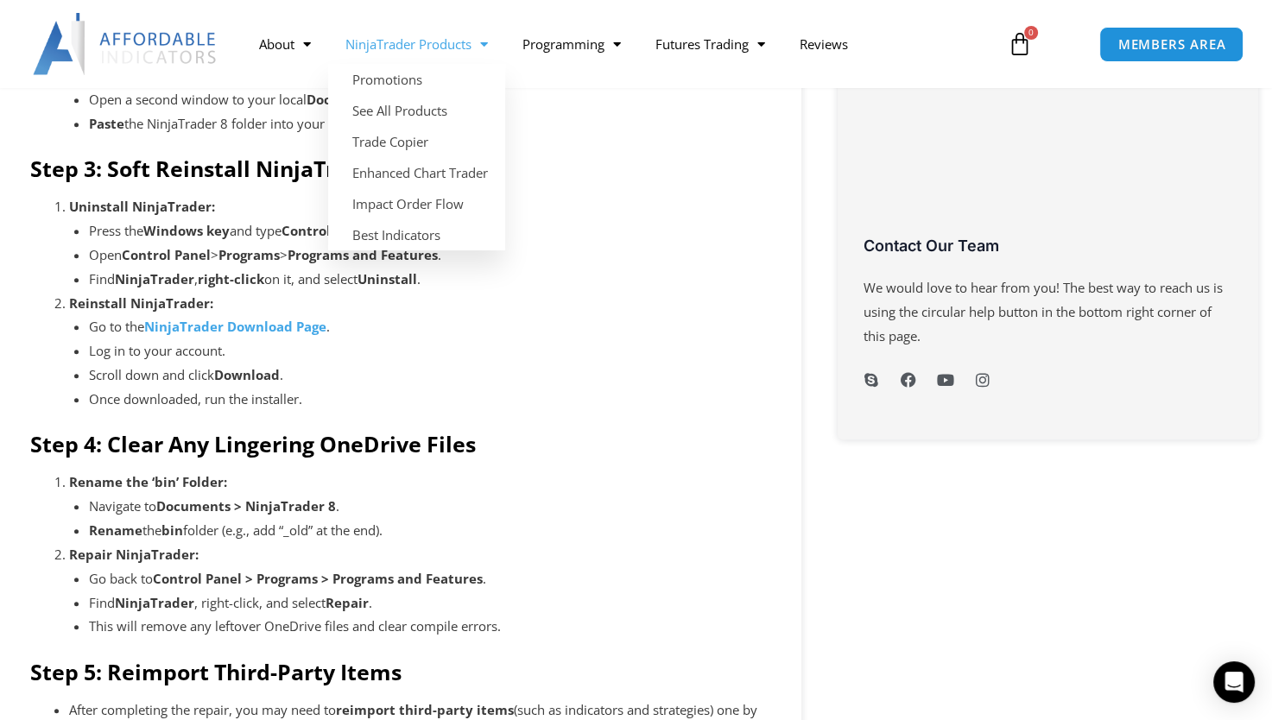
click at [505, 44] on link "NinjaTrader Products" at bounding box center [416, 44] width 177 height 40
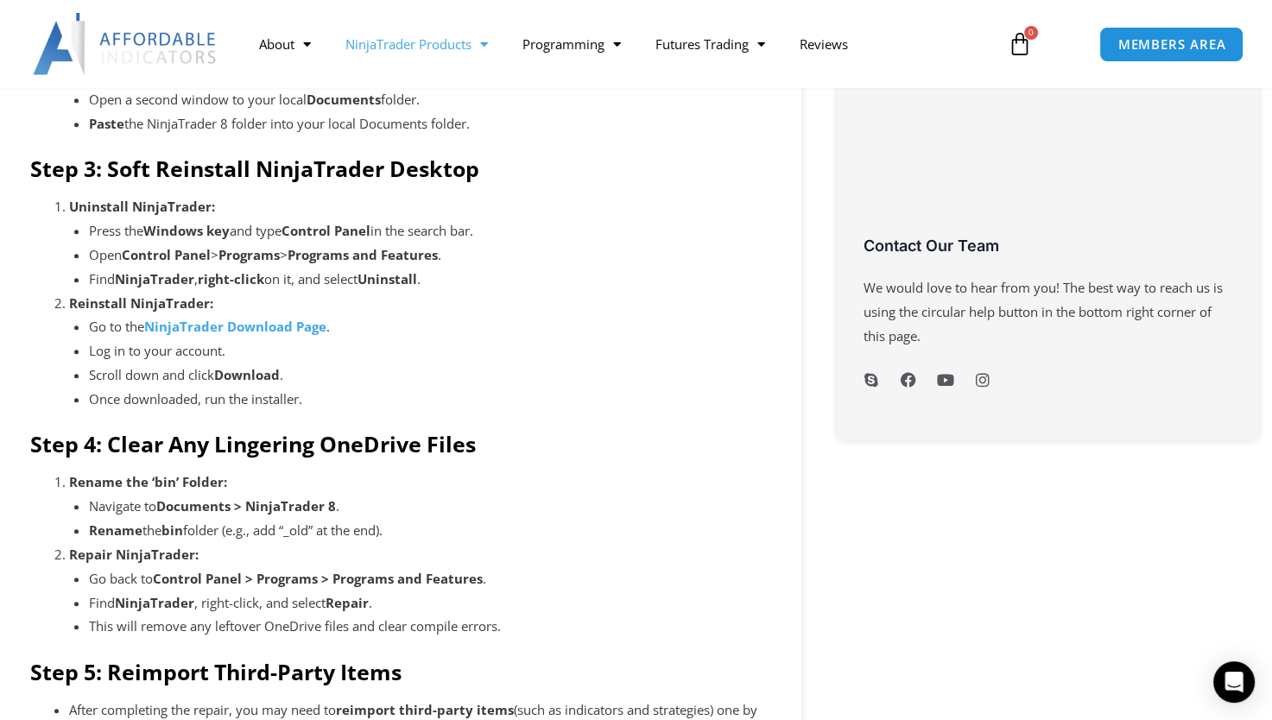
click at [505, 44] on link "NinjaTrader Products" at bounding box center [416, 44] width 177 height 40
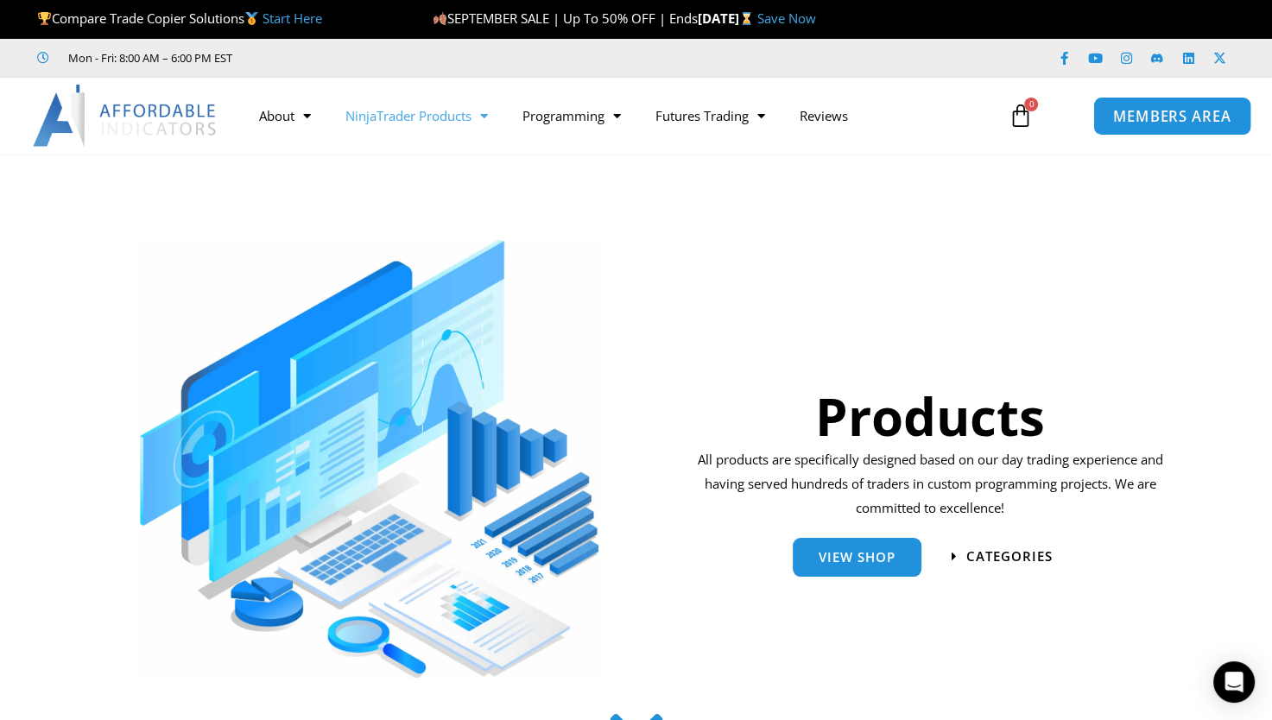
click at [1168, 102] on link "MEMBERS AREA" at bounding box center [1171, 115] width 158 height 39
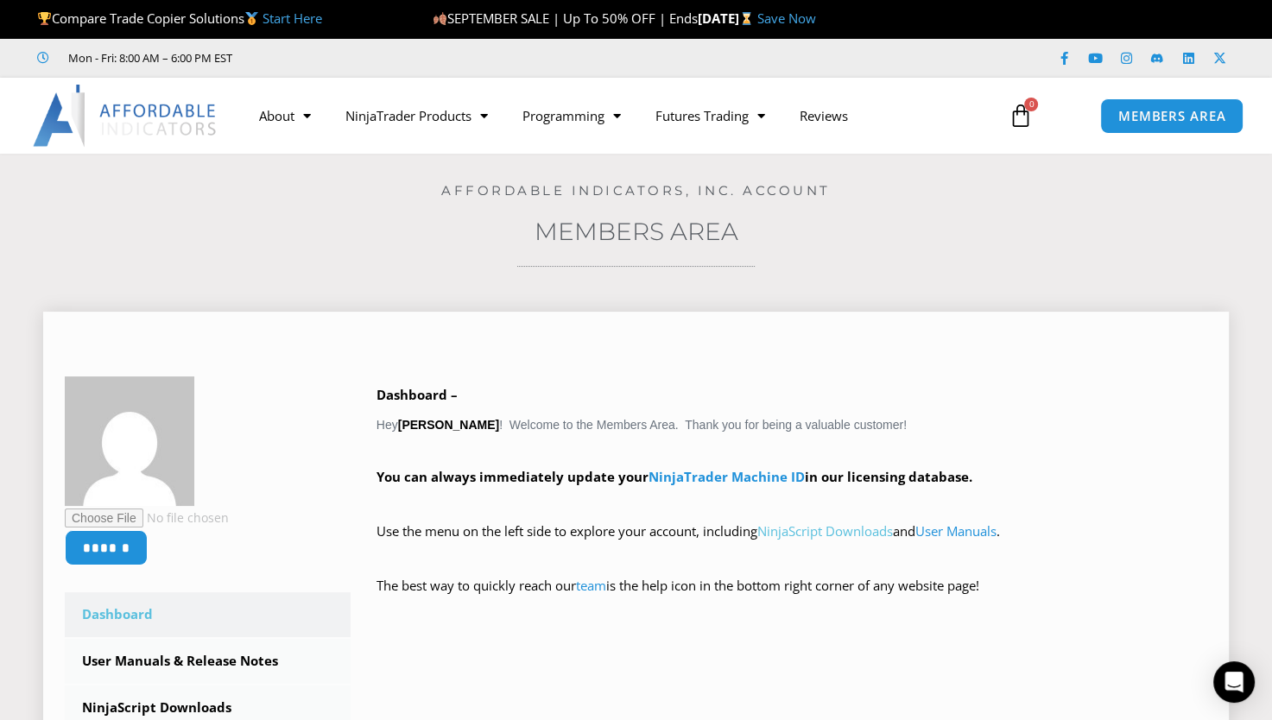
click at [836, 533] on link "NinjaScript Downloads" at bounding box center [825, 530] width 136 height 17
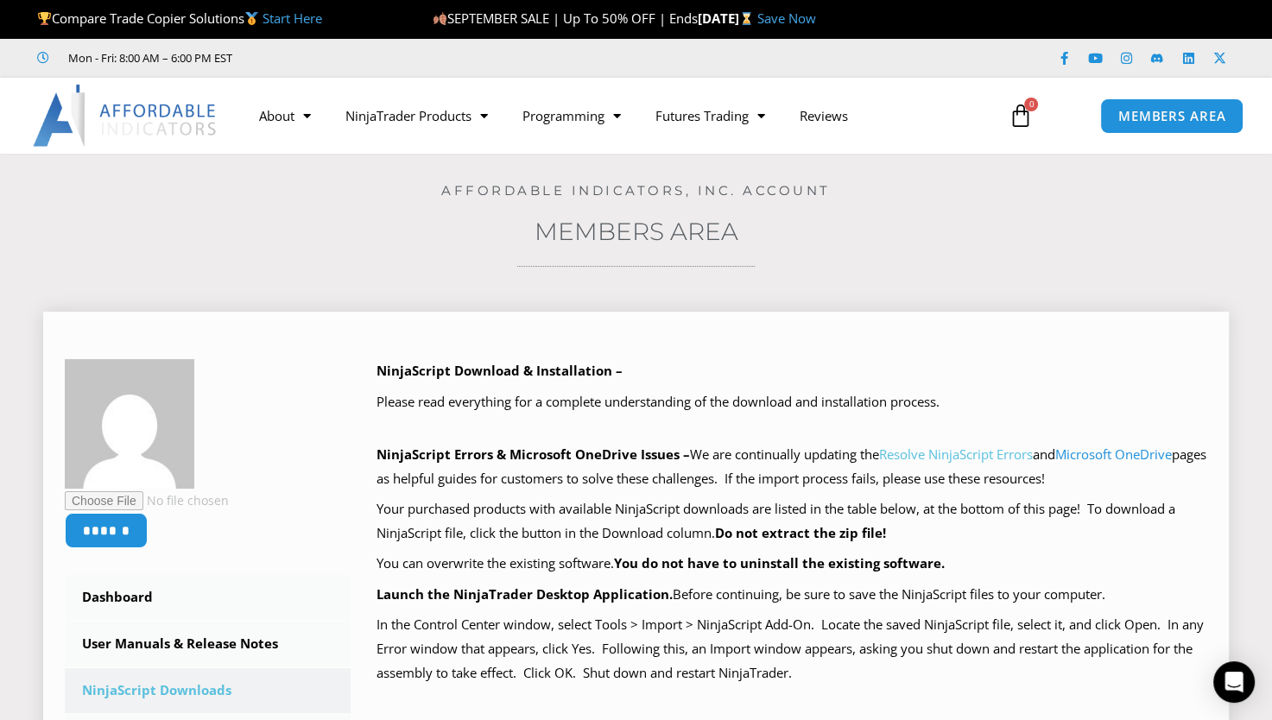
click at [963, 451] on link "Resolve NinjaScript Errors" at bounding box center [956, 453] width 154 height 17
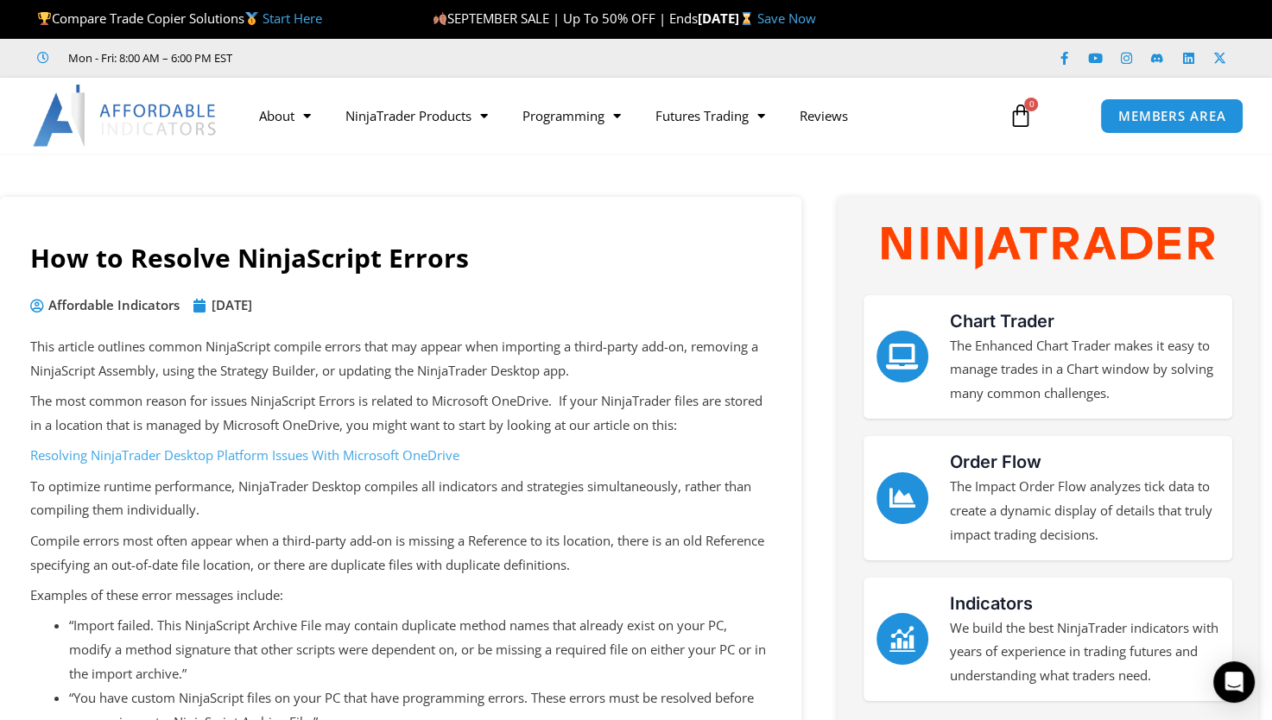
click at [390, 457] on link "Resolving NinjaTrader Desktop Platform Issues With Microsoft OneDrive" at bounding box center [244, 454] width 429 height 17
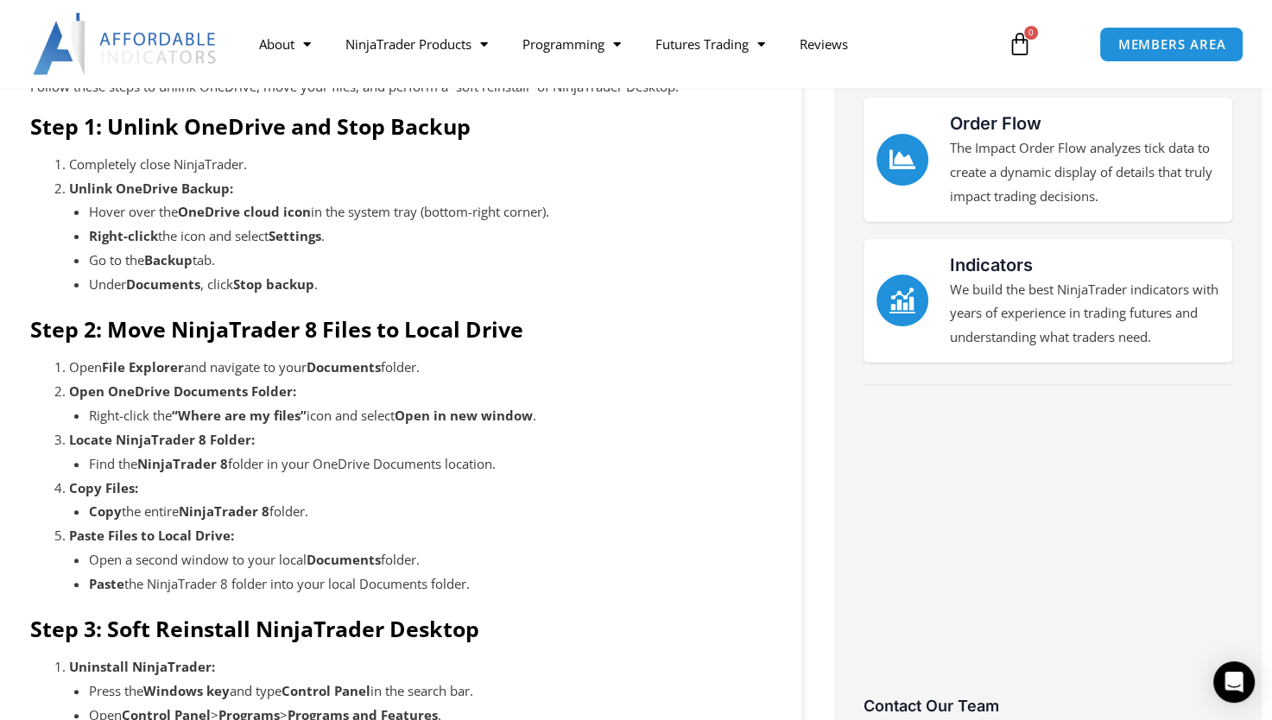
scroll to position [360, 0]
